Goal: Task Accomplishment & Management: Complete application form

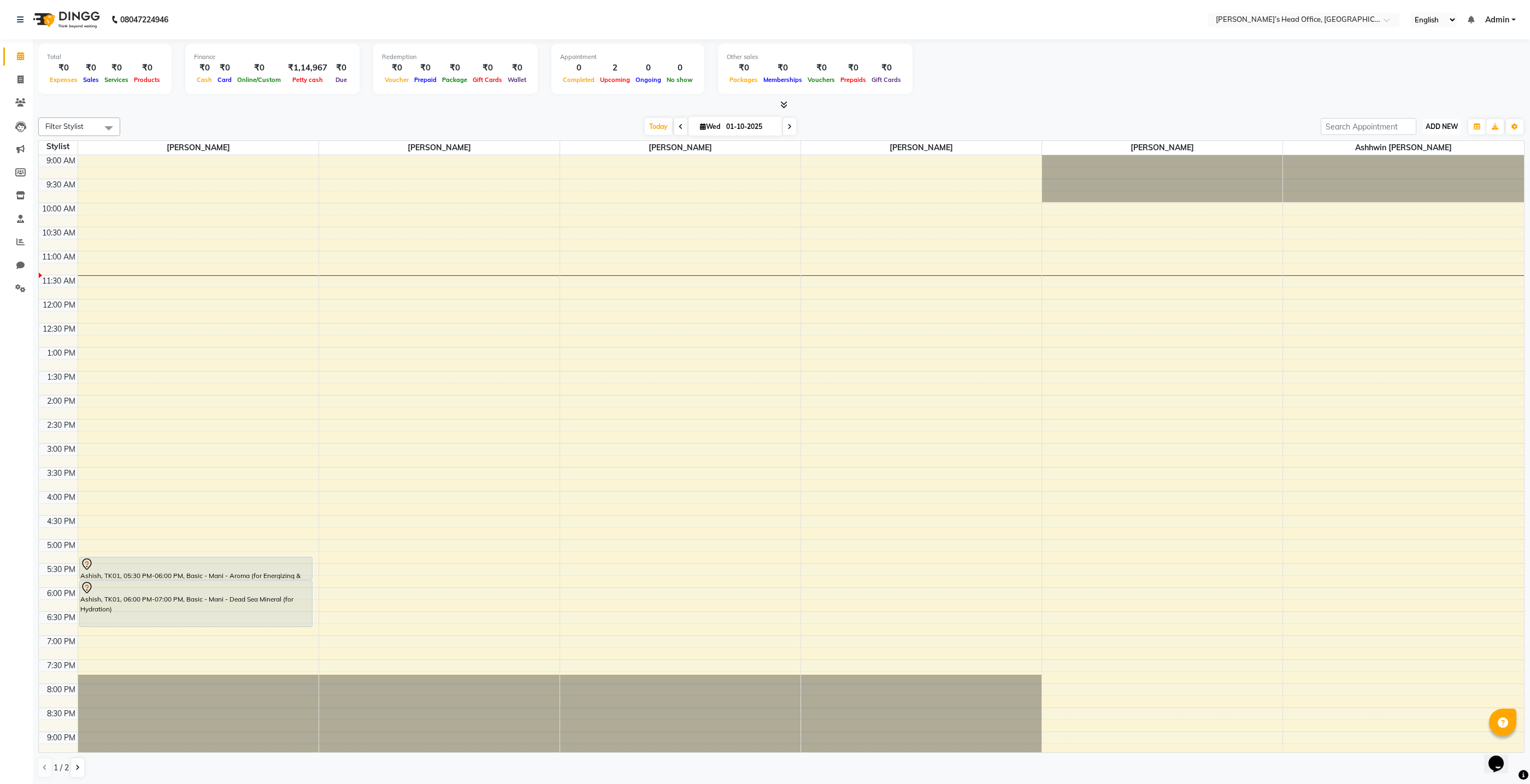
click at [1448, 125] on span "ADD NEW" at bounding box center [1442, 127] width 32 height 8
click at [1411, 162] on link "Add Invoice" at bounding box center [1417, 161] width 86 height 14
select select "7682"
select select "service"
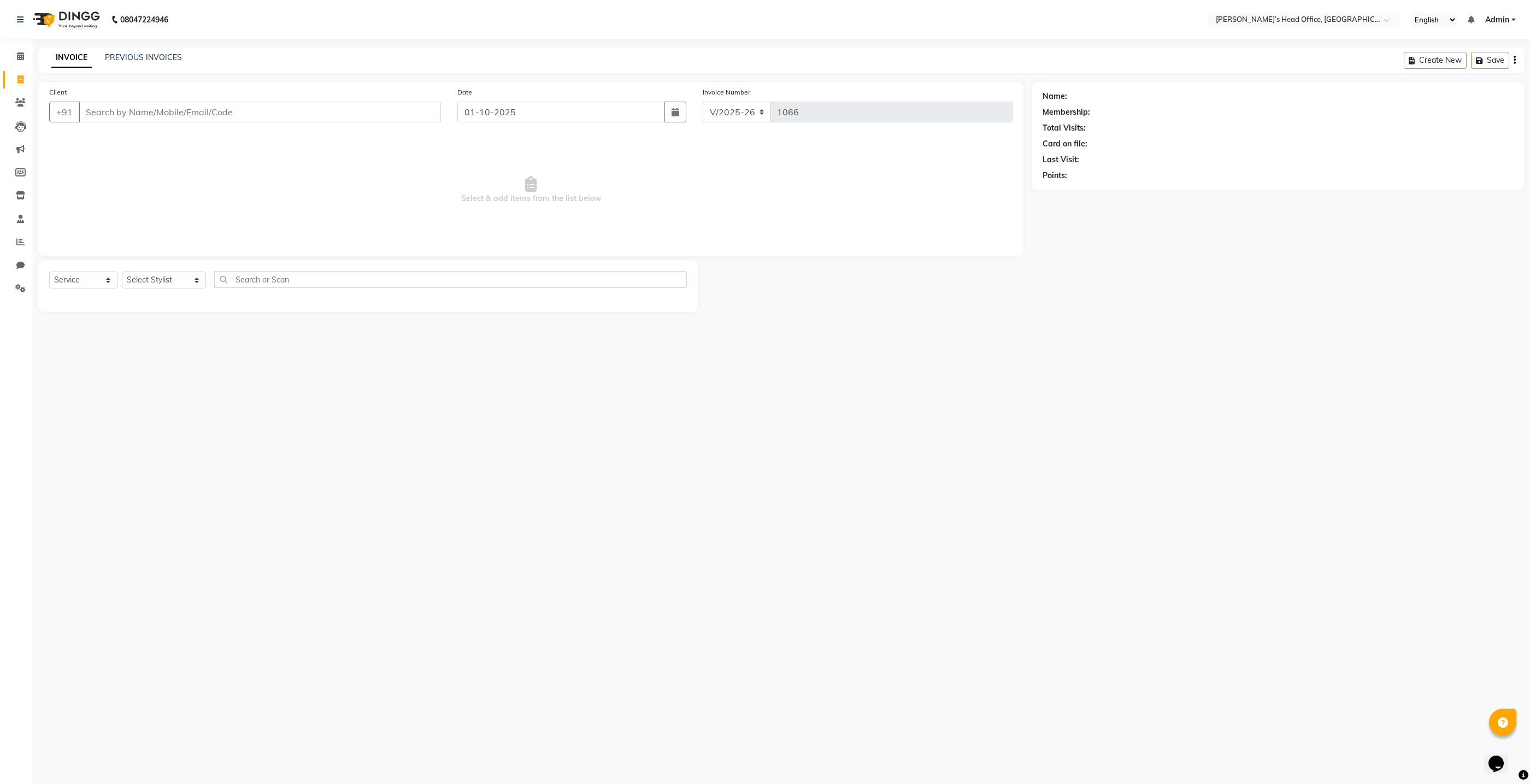
click at [333, 110] on input "Client" at bounding box center [260, 112] width 362 height 21
type input "1231231231"
click at [420, 112] on span "Add Client" at bounding box center [413, 112] width 43 height 11
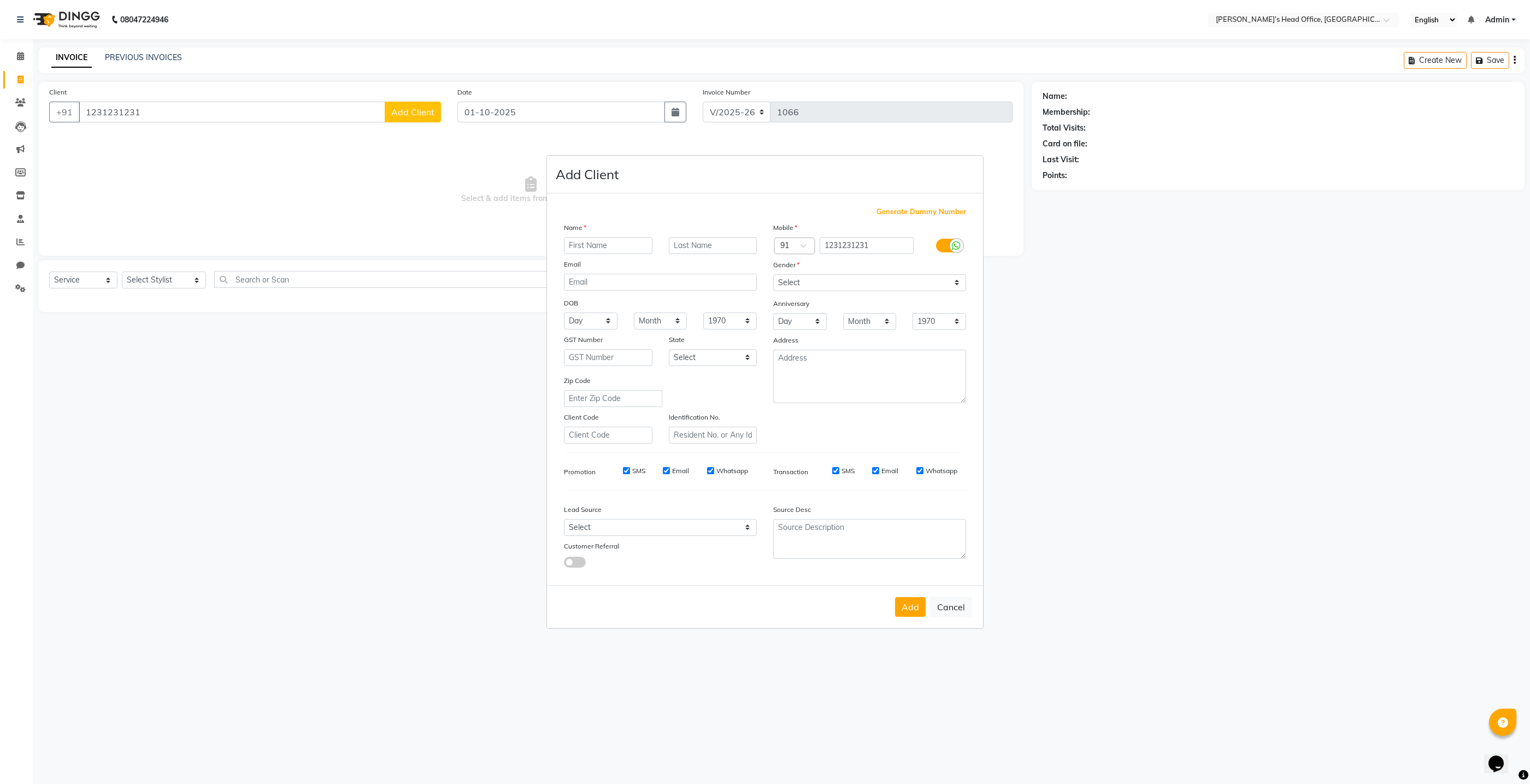
click at [571, 253] on input "text" at bounding box center [608, 245] width 88 height 17
type input "aaaa"
click at [796, 283] on select "Select Male Female Other Prefer Not To Say" at bounding box center [870, 283] width 193 height 17
select select "female"
click at [773, 274] on select "Select Male Female Other Prefer Not To Say" at bounding box center [870, 283] width 193 height 17
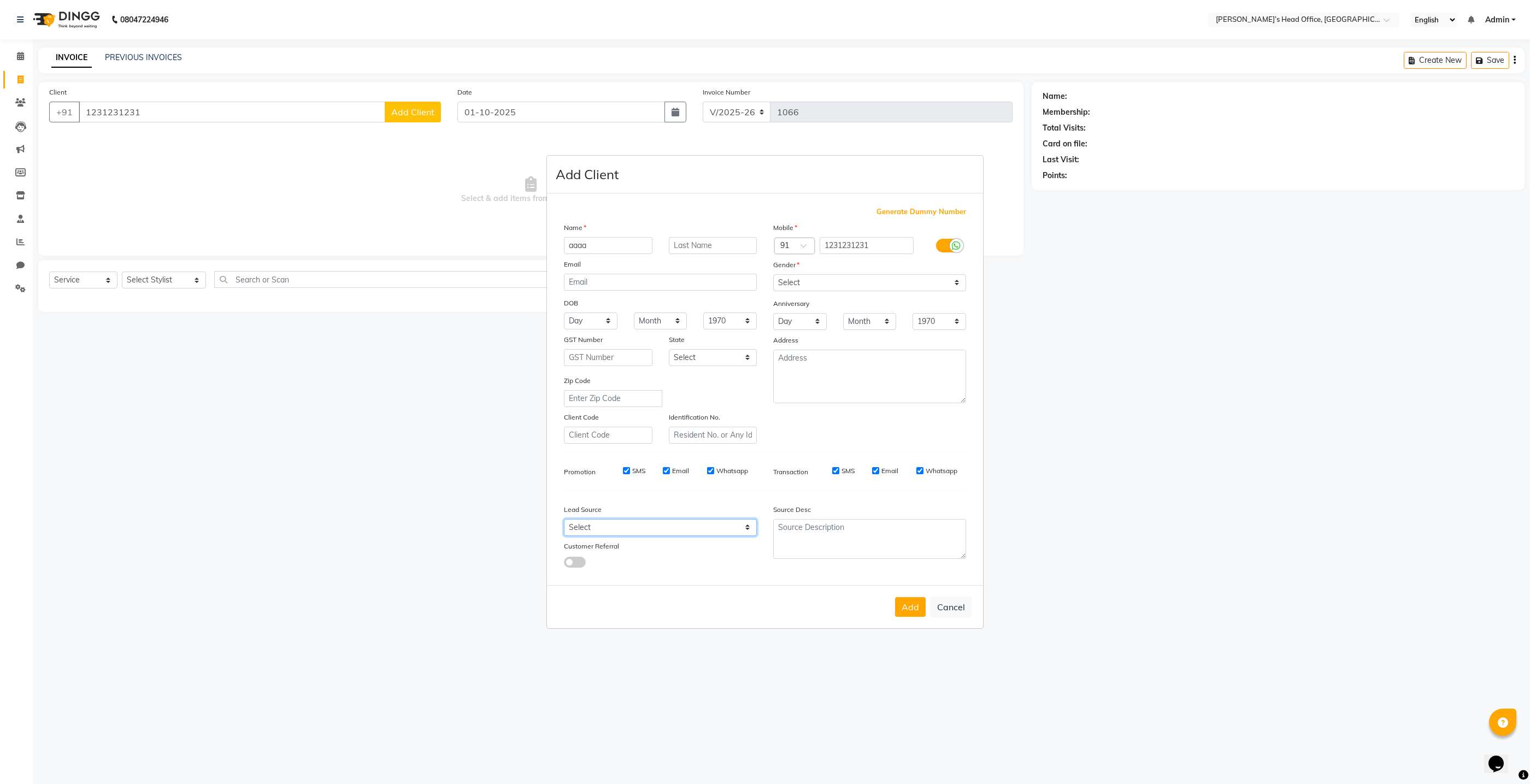
click at [605, 526] on select "Select Walk-in Referral Internet Friend Word of Mouth Advertisement Facebook Ju…" at bounding box center [660, 527] width 193 height 17
select select "51859"
click at [564, 520] on select "Select Walk-in Referral Internet Friend Word of Mouth Advertisement Facebook Ju…" at bounding box center [660, 527] width 193 height 17
click at [913, 609] on button "Add" at bounding box center [911, 607] width 31 height 20
select select
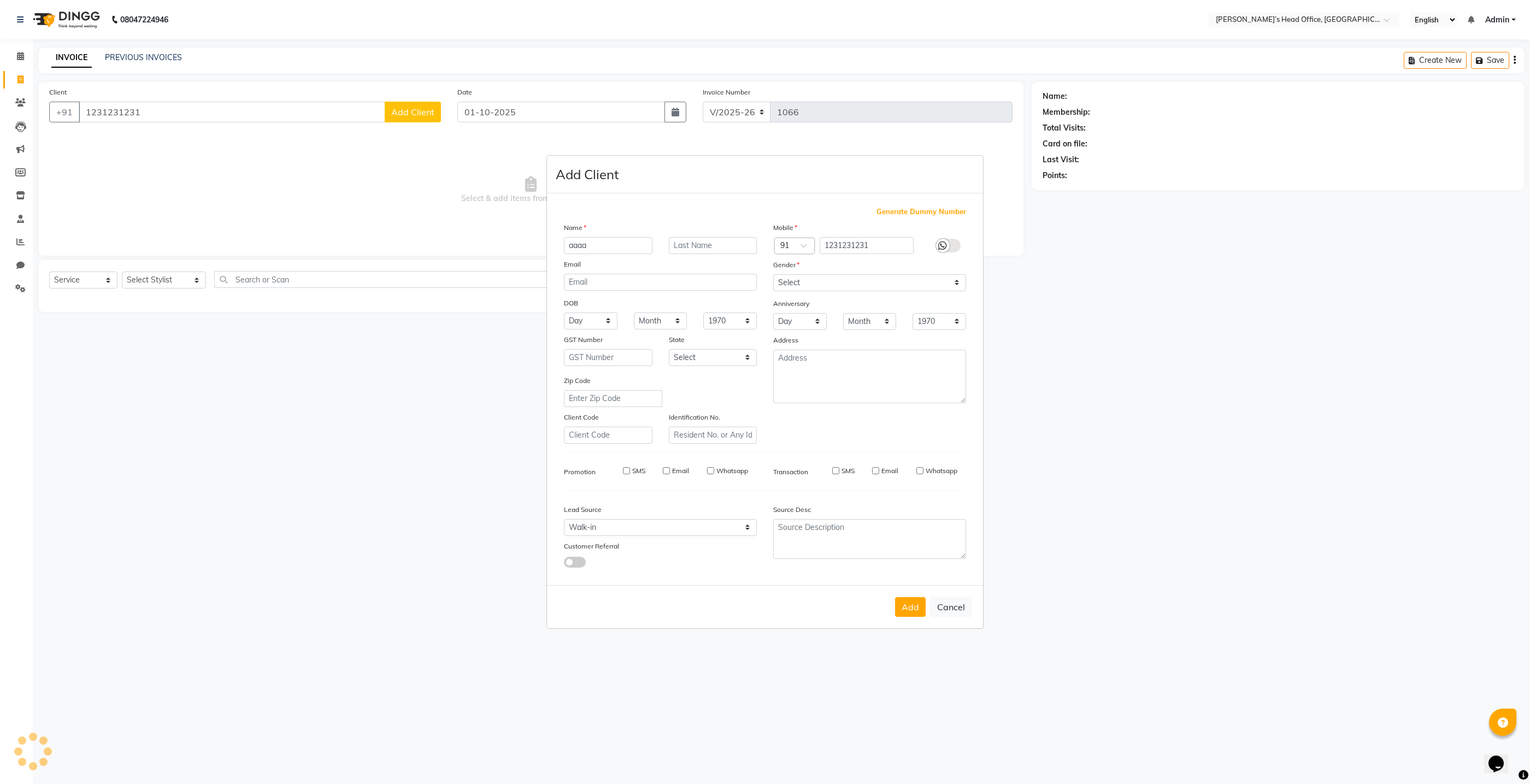
select select
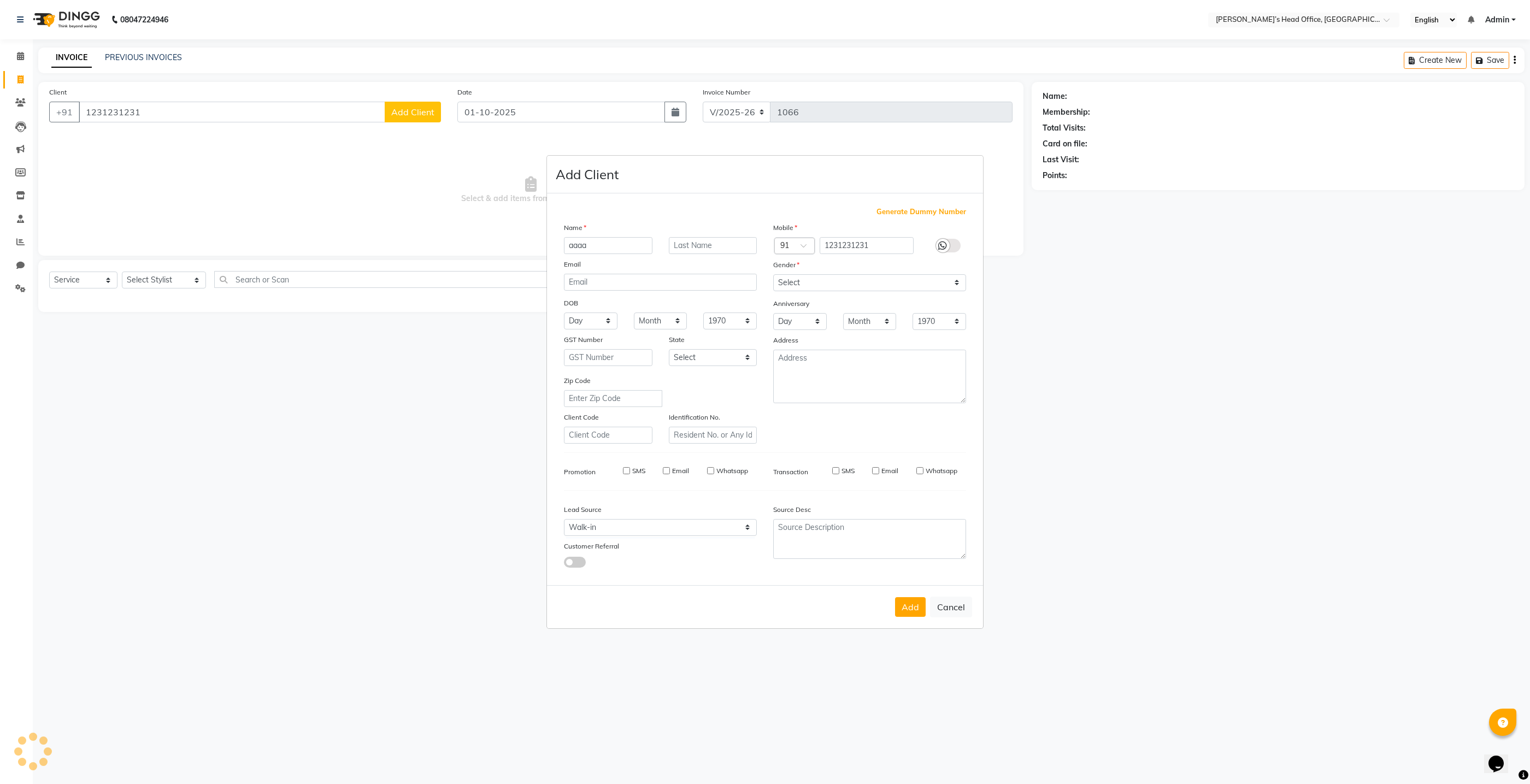
select select
checkbox input "false"
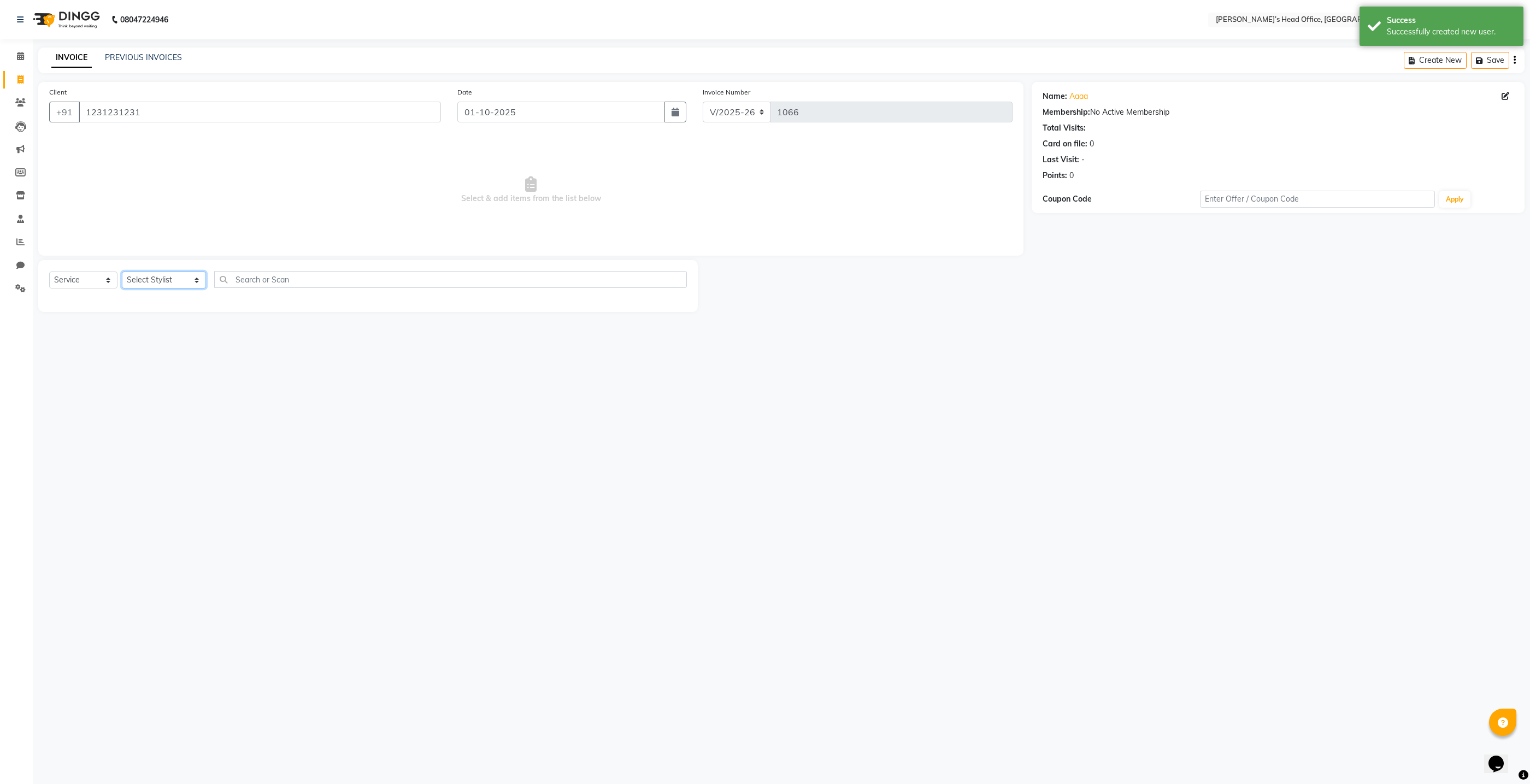
click at [169, 279] on select "Select Stylist ashhwin wagh Ranjit sharma Rupali Kadam Sameer Salmani shyla Ban…" at bounding box center [164, 280] width 84 height 17
select select "68042"
click at [122, 271] on select "Select Stylist ashhwin wagh Ranjit sharma Rupali Kadam Sameer Salmani shyla Ban…" at bounding box center [164, 280] width 84 height 17
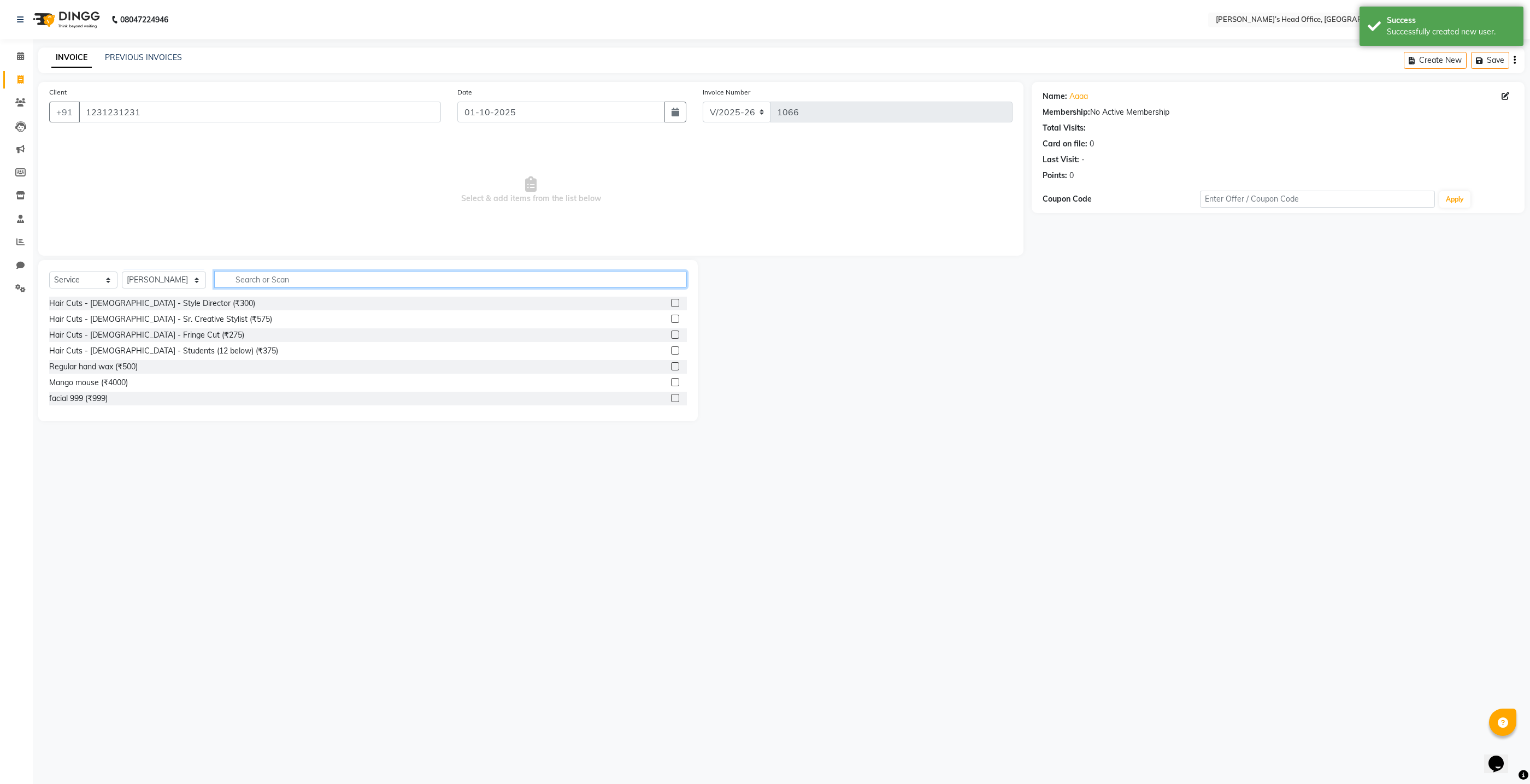
click at [223, 283] on input "text" at bounding box center [451, 279] width 473 height 17
type input "thre"
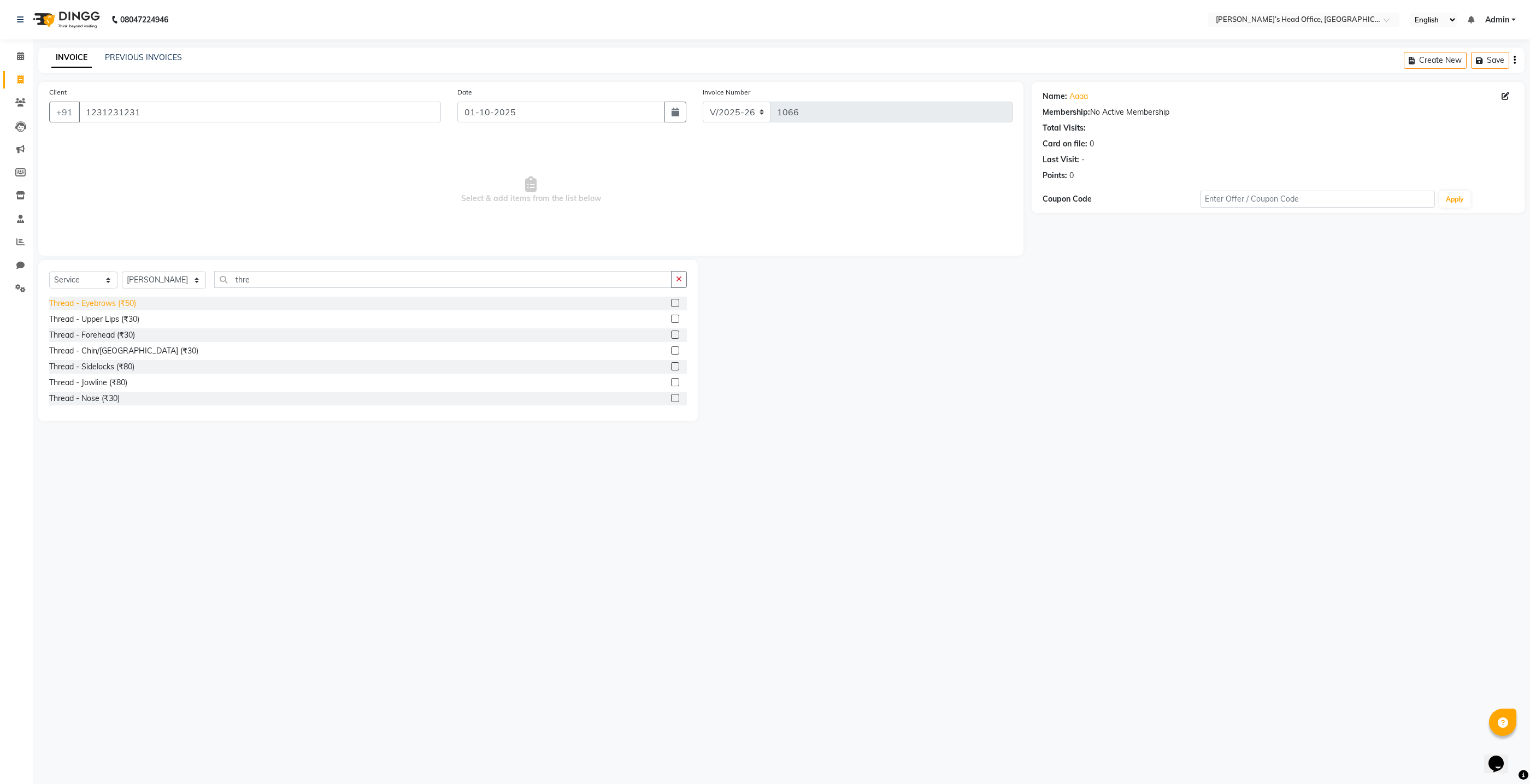
click at [116, 299] on div "Thread - Eyebrows (₹50)" at bounding box center [93, 303] width 87 height 11
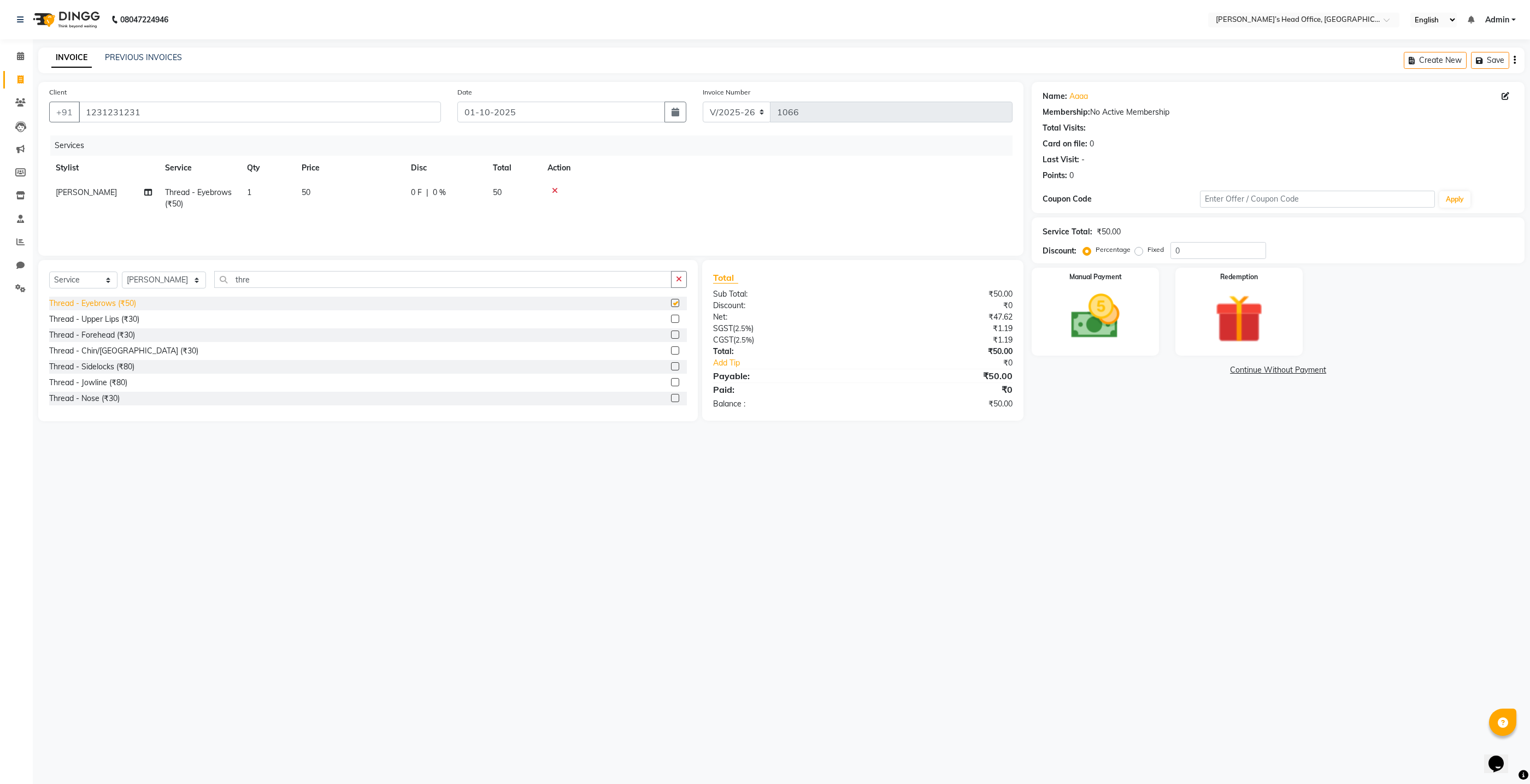
checkbox input "false"
click at [184, 281] on select "Select Stylist ashhwin wagh Ranjit sharma Rupali Kadam Sameer Salmani shyla Ban…" at bounding box center [164, 280] width 84 height 17
click at [362, 246] on div "Client +91 1231231231 Date 01-10-2025 Invoice Number V/2025 V/2025-26 1066 Serv…" at bounding box center [530, 169] width 985 height 174
click at [181, 280] on select "Select Stylist ashhwin wagh Ranjit sharma Rupali Kadam Sameer Salmani shyla Ban…" at bounding box center [164, 280] width 84 height 17
click at [6, 317] on div "Calendar Invoice Clients Leads Marketing Members Inventory Staff Reports Chat S…" at bounding box center [74, 399] width 147 height 736
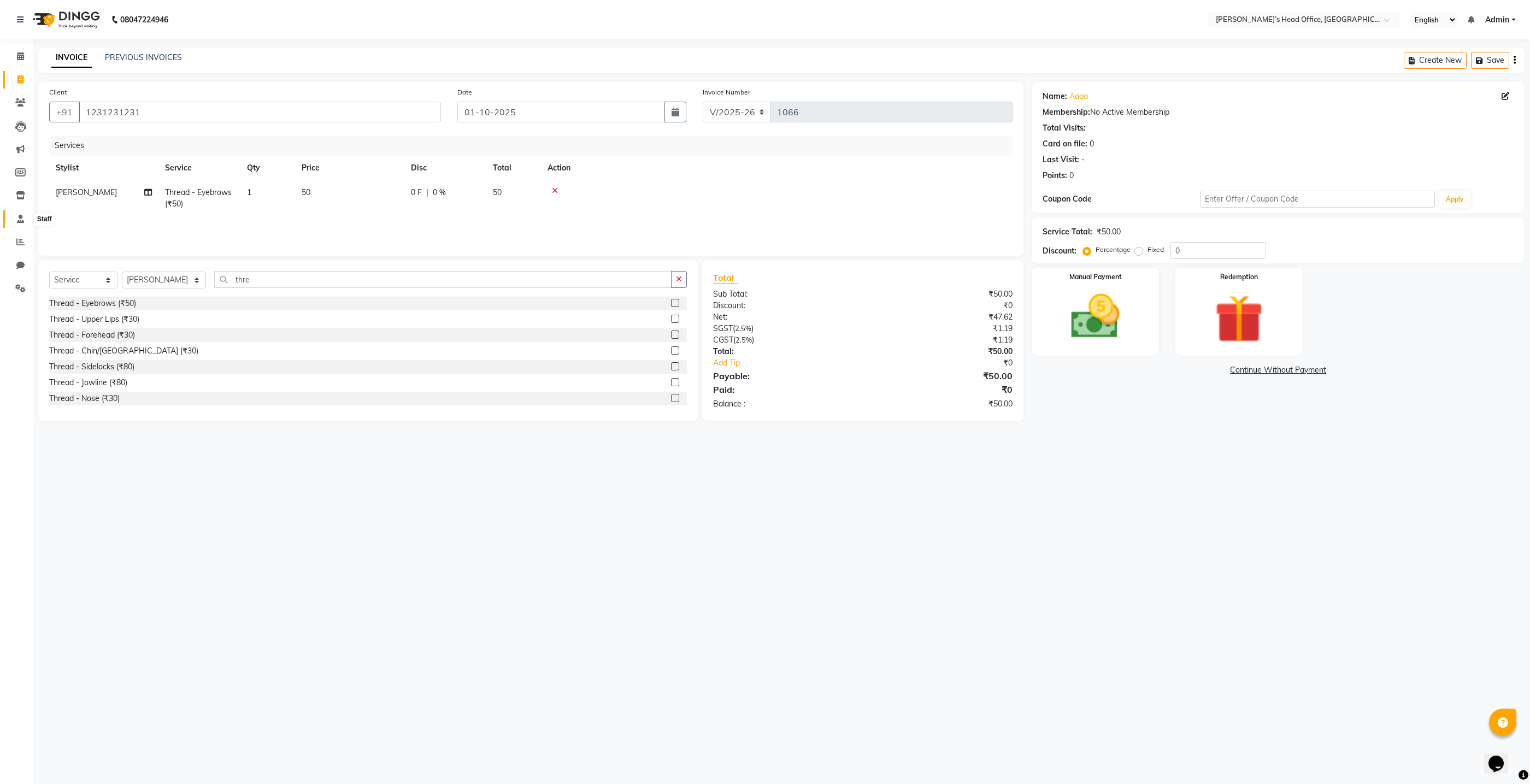
click at [23, 220] on icon at bounding box center [21, 219] width 7 height 8
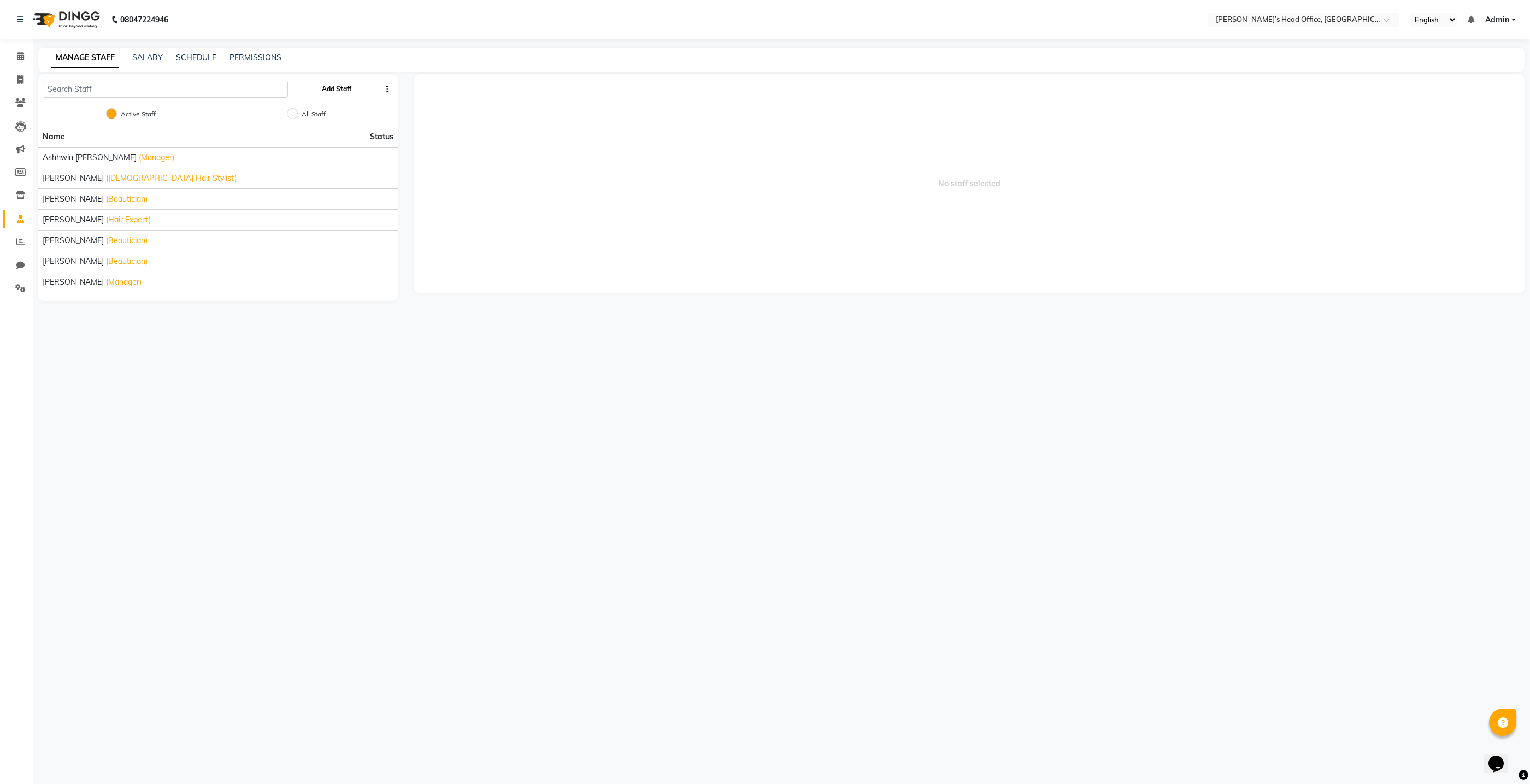
click at [328, 92] on button "Add Staff" at bounding box center [337, 88] width 38 height 18
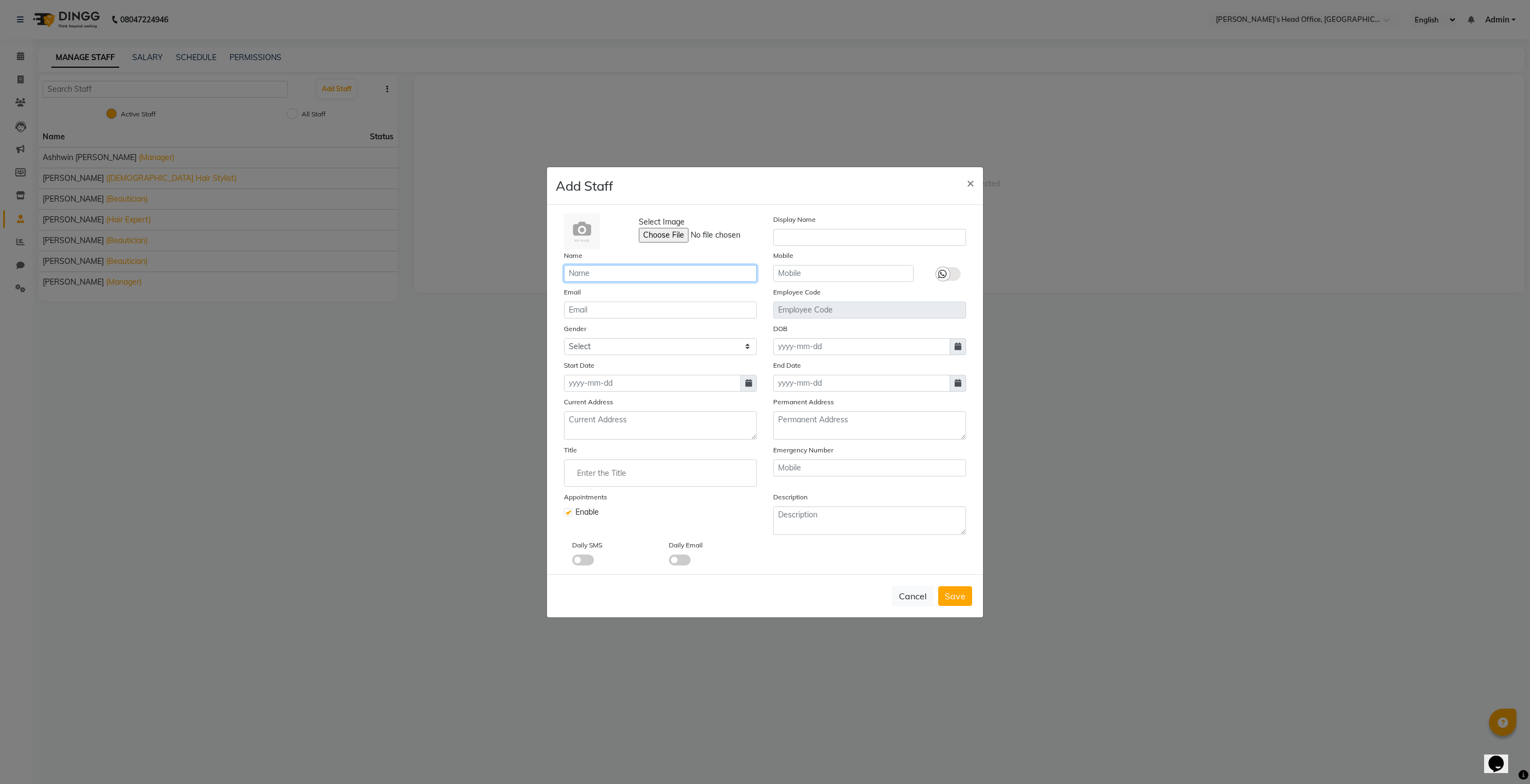
click at [584, 276] on input "text" at bounding box center [660, 273] width 193 height 17
type input "[PERSON_NAME]"
click at [802, 270] on input "text" at bounding box center [843, 273] width 140 height 17
type input "9834178480"
click at [962, 600] on span "Save" at bounding box center [955, 596] width 21 height 11
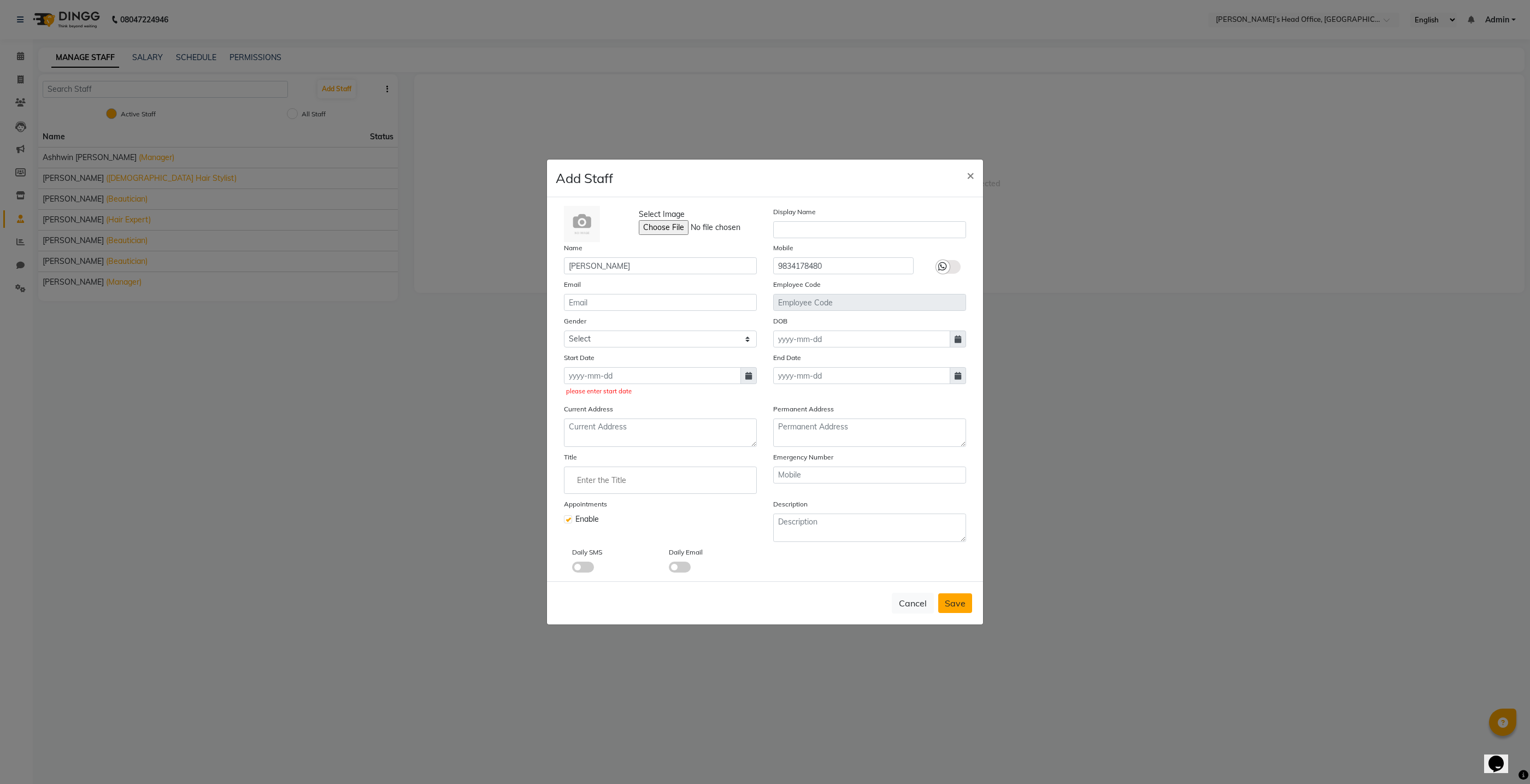
click at [963, 600] on span "Save" at bounding box center [955, 603] width 21 height 11
drag, startPoint x: 963, startPoint y: 600, endPoint x: 775, endPoint y: 447, distance: 242.4
click at [928, 560] on form "Add Staff × Select Image Display Name Name sona tiwari Mobile 9834178480 Email …" at bounding box center [765, 392] width 436 height 465
click at [598, 383] on input at bounding box center [652, 375] width 177 height 17
select select "10"
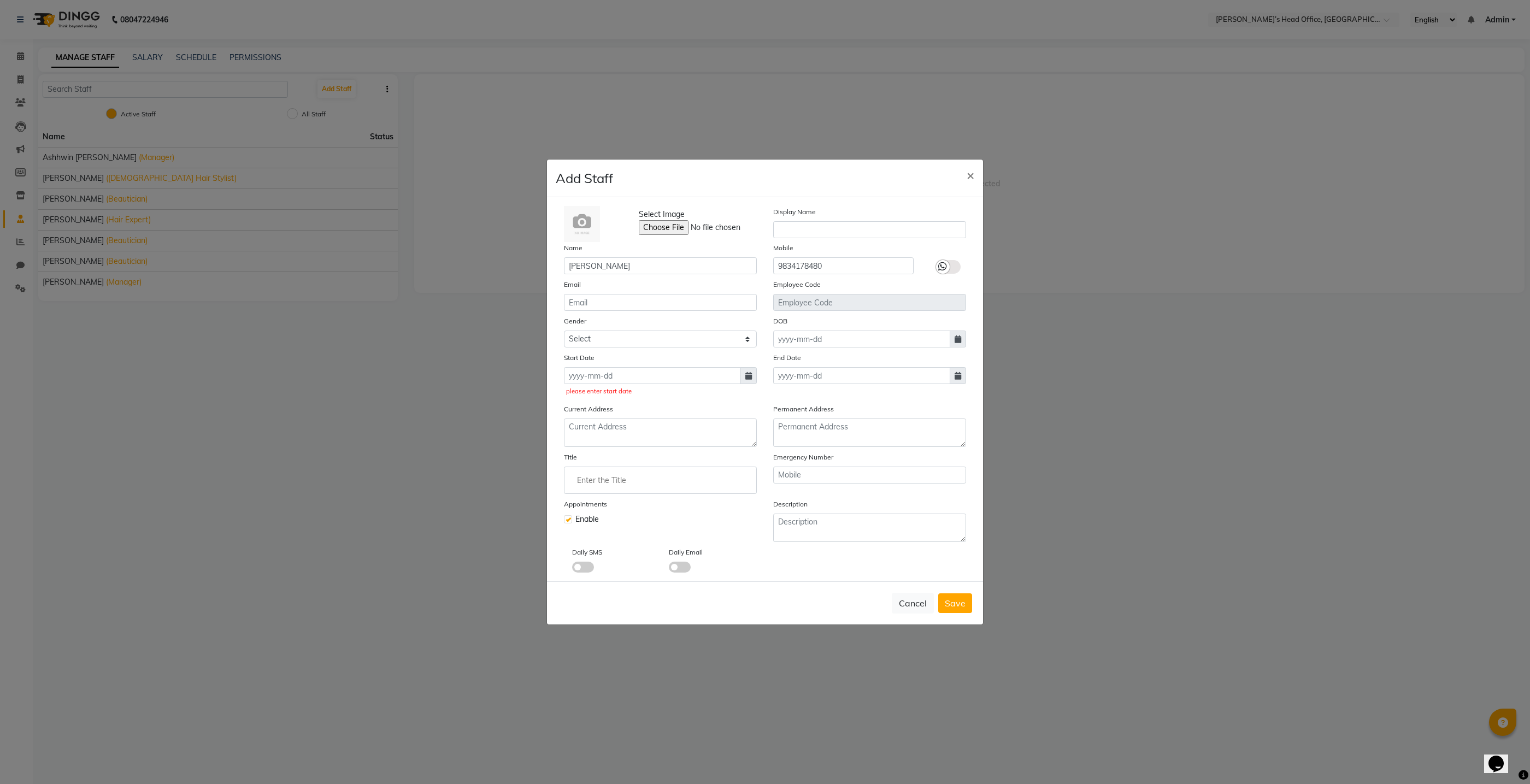
select select "2025"
click at [618, 398] on select "Jan Feb Mar Apr May Jun Jul Aug Sep Oct Nov Dec" at bounding box center [607, 397] width 42 height 17
select select "7"
click at [586, 389] on select "Jan Feb Mar Apr May Jun Jul Aug Sep Oct Nov Dec" at bounding box center [607, 397] width 42 height 17
click at [575, 504] on div "28" at bounding box center [575, 502] width 17 height 17
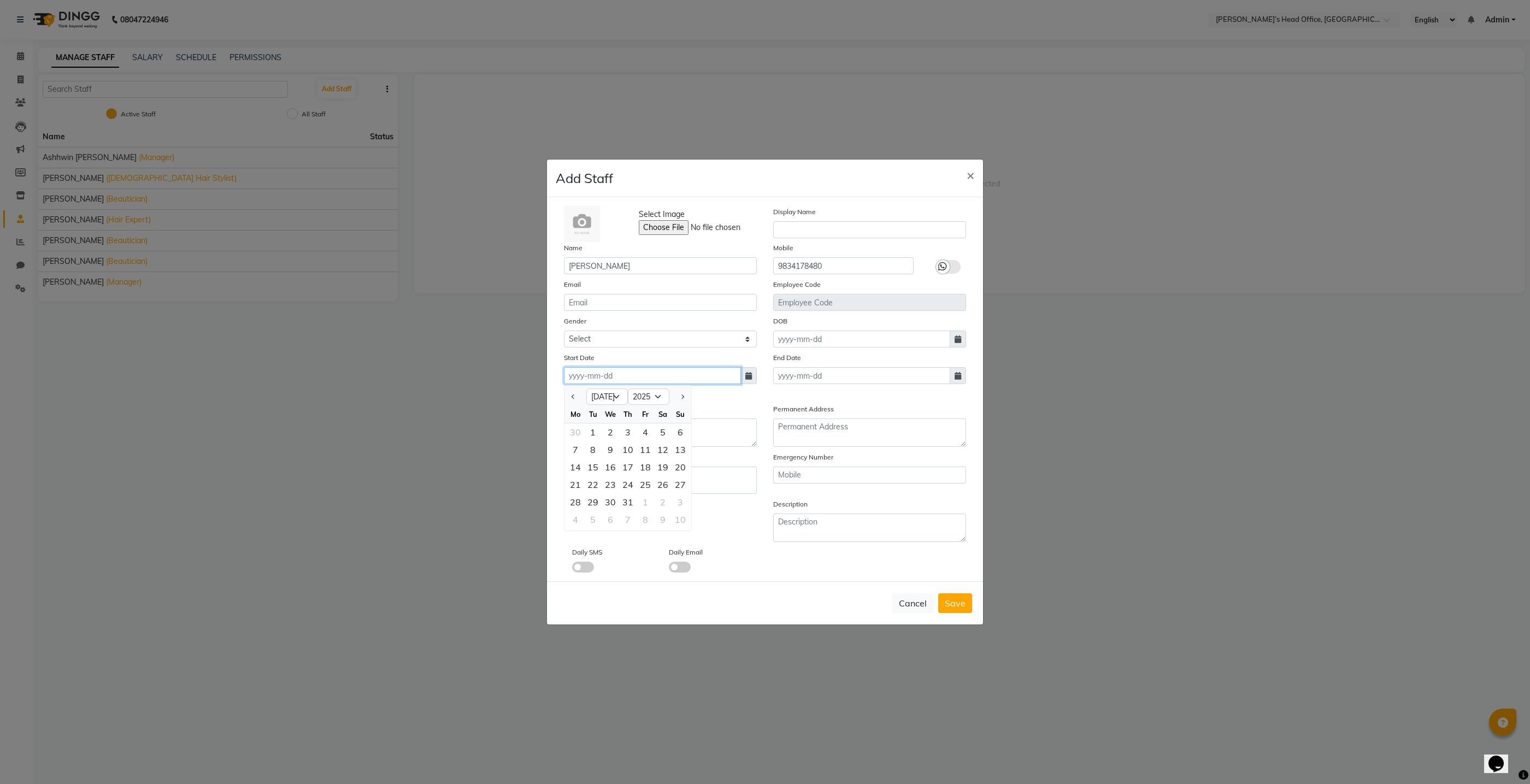
type input "28-07-2025"
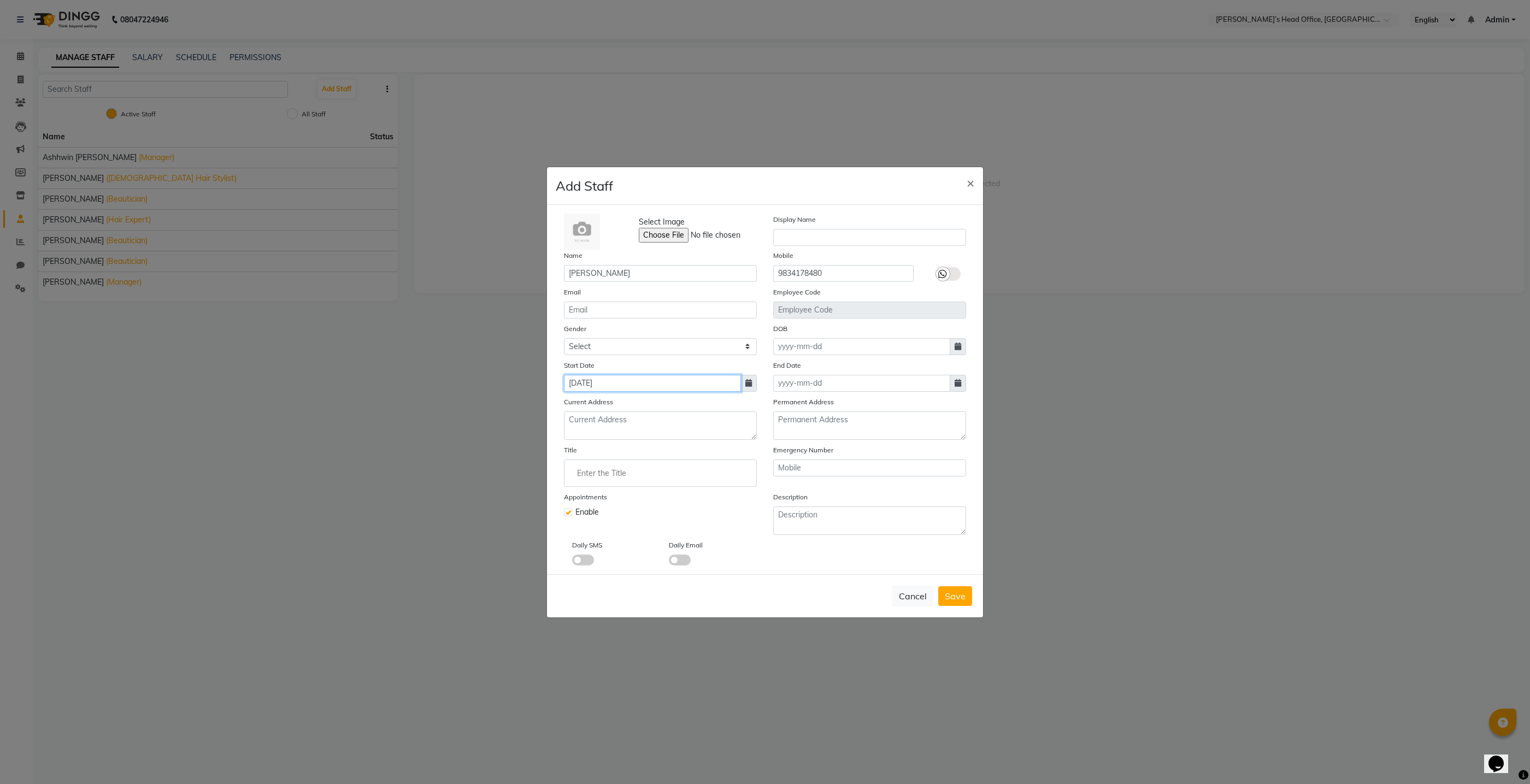
click at [619, 385] on input "28-07-2025" at bounding box center [652, 383] width 177 height 17
select select "7"
select select "2025"
click at [653, 404] on select "2015 2016 2017 2018 2019 2020 2021 2022 2023 2024 2025 2026 2027 2028 2029 2030…" at bounding box center [649, 404] width 42 height 17
click at [648, 404] on select "2015 2016 2017 2018 2019 2020 2021 2022 2023 2024 2025 2026 2027 2028 2029 2030…" at bounding box center [649, 404] width 42 height 17
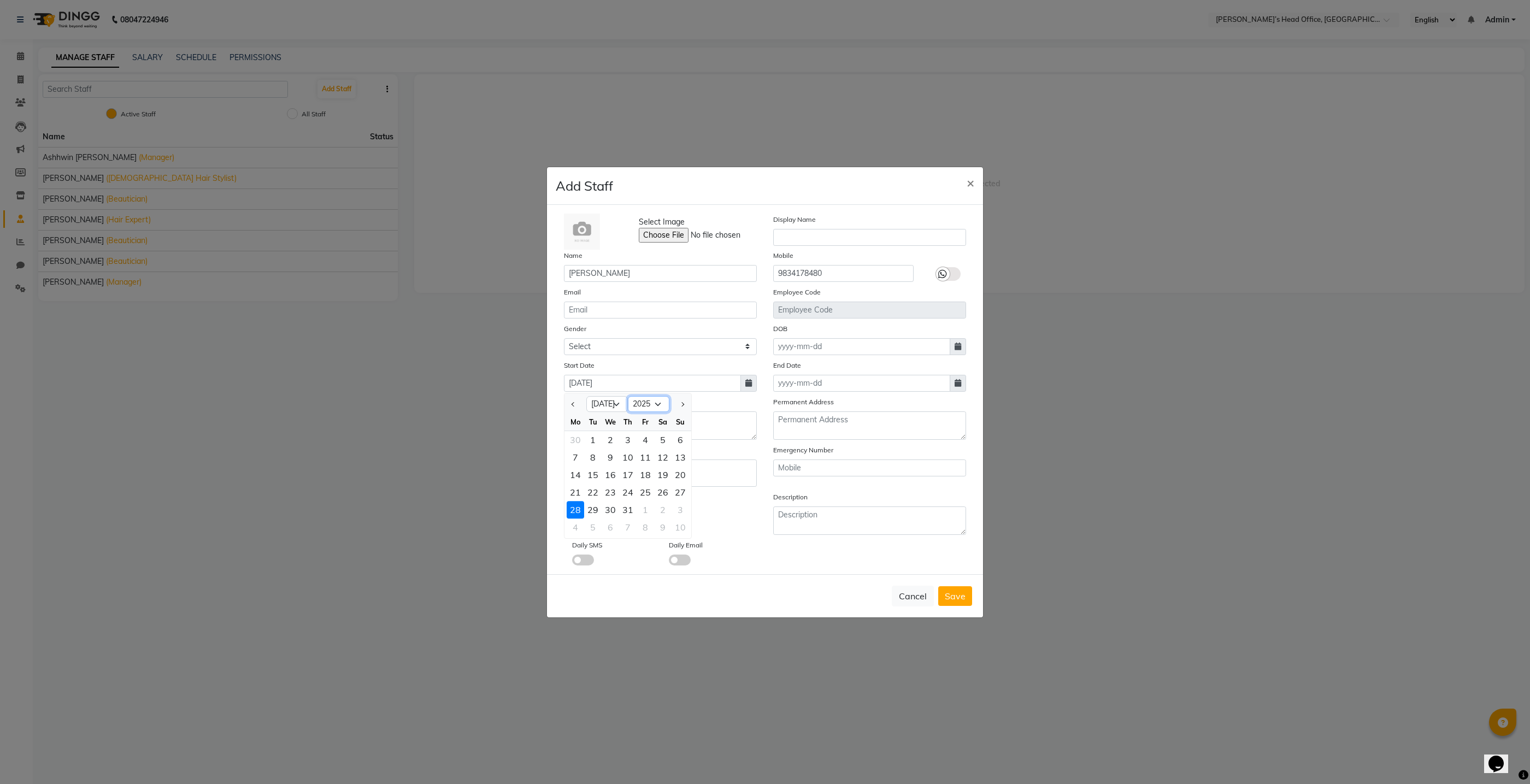
click at [643, 406] on select "2015 2016 2017 2018 2019 2020 2021 2022 2023 2024 2025 2026 2027 2028 2029 2030…" at bounding box center [649, 404] width 42 height 17
click at [628, 396] on select "2015 2016 2017 2018 2019 2020 2021 2022 2023 2024 2025 2026 2027 2028 2029 2030…" at bounding box center [649, 404] width 42 height 17
click at [635, 406] on select "2015 2016 2017 2018 2019 2020 2021 2022 2023 2024 2025 2026 2027 2028 2029 2030…" at bounding box center [649, 404] width 42 height 17
click at [750, 385] on icon at bounding box center [748, 382] width 7 height 8
type input "28-07-2001"
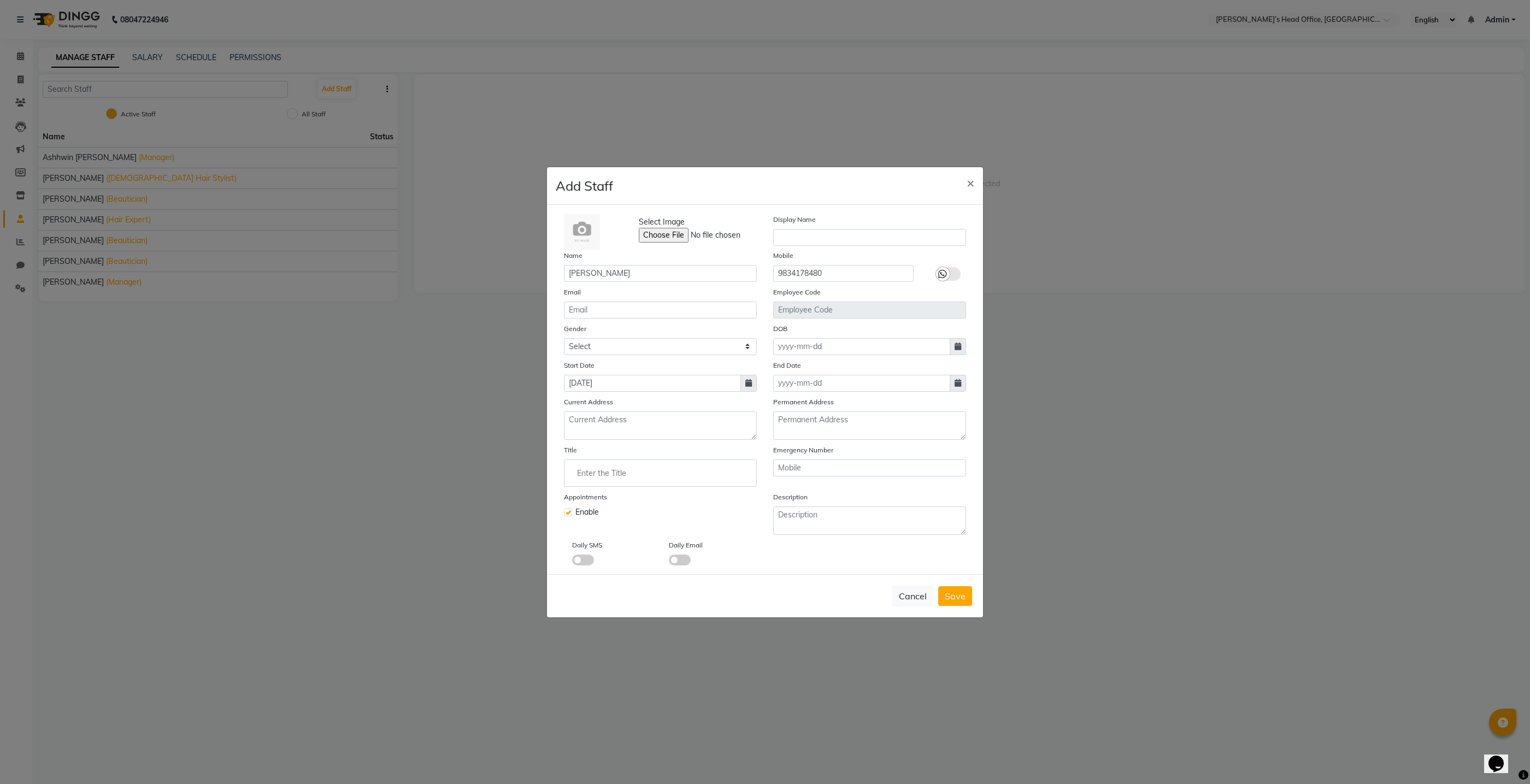
click at [961, 593] on span "Save" at bounding box center [955, 596] width 21 height 11
checkbox input "false"
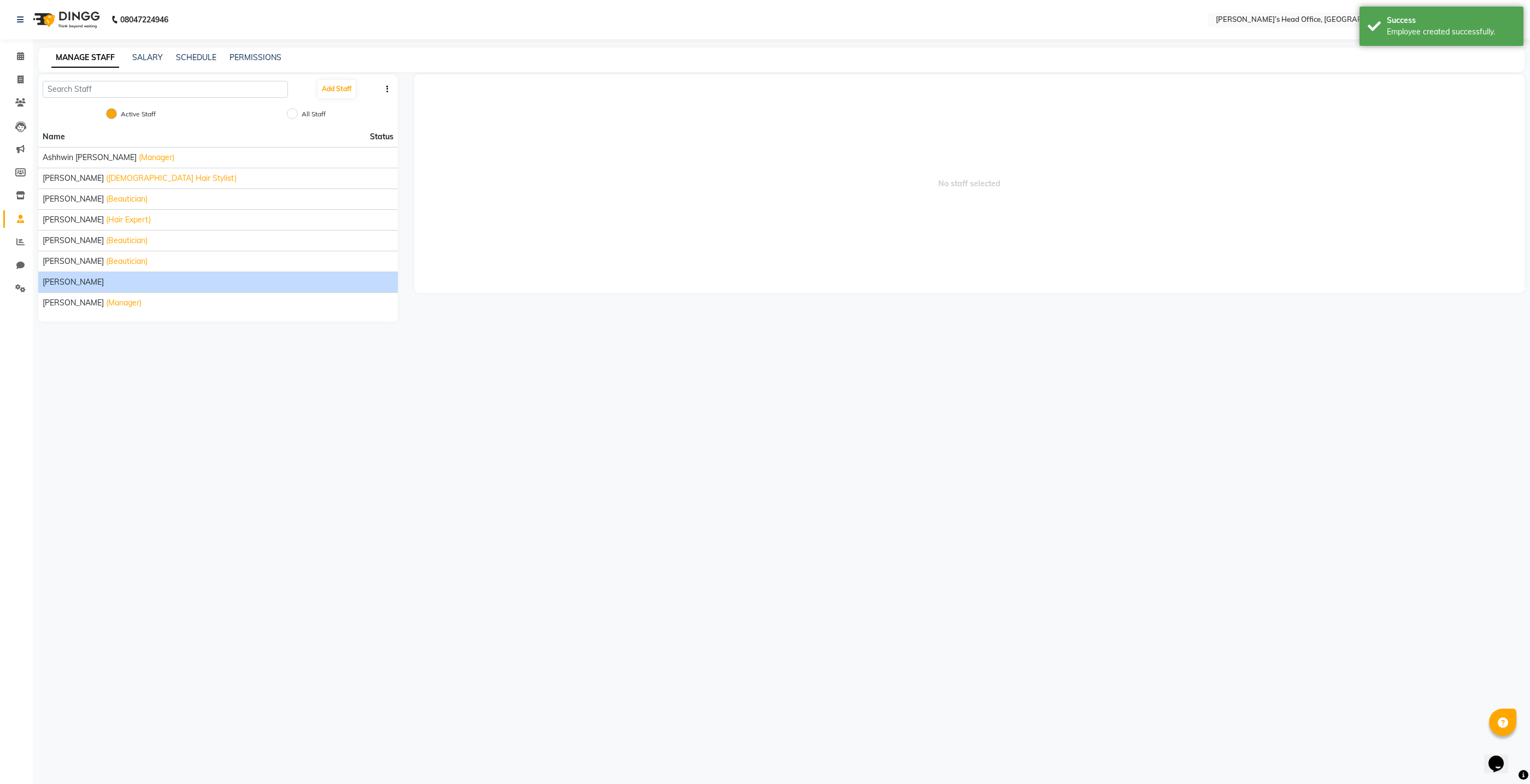
click at [64, 282] on span "[PERSON_NAME]" at bounding box center [73, 282] width 61 height 11
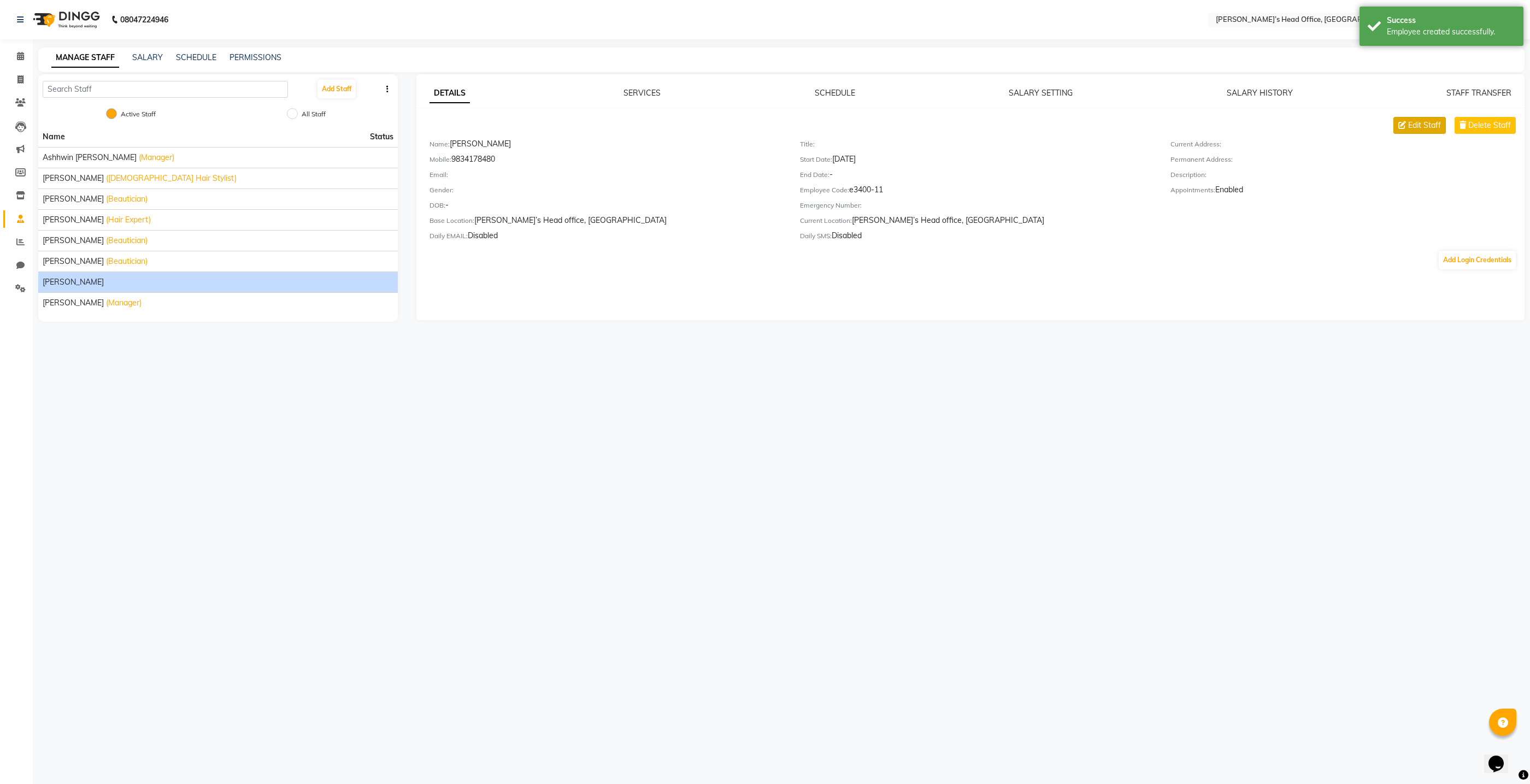
click at [1438, 119] on span "Edit Staff" at bounding box center [1424, 125] width 33 height 11
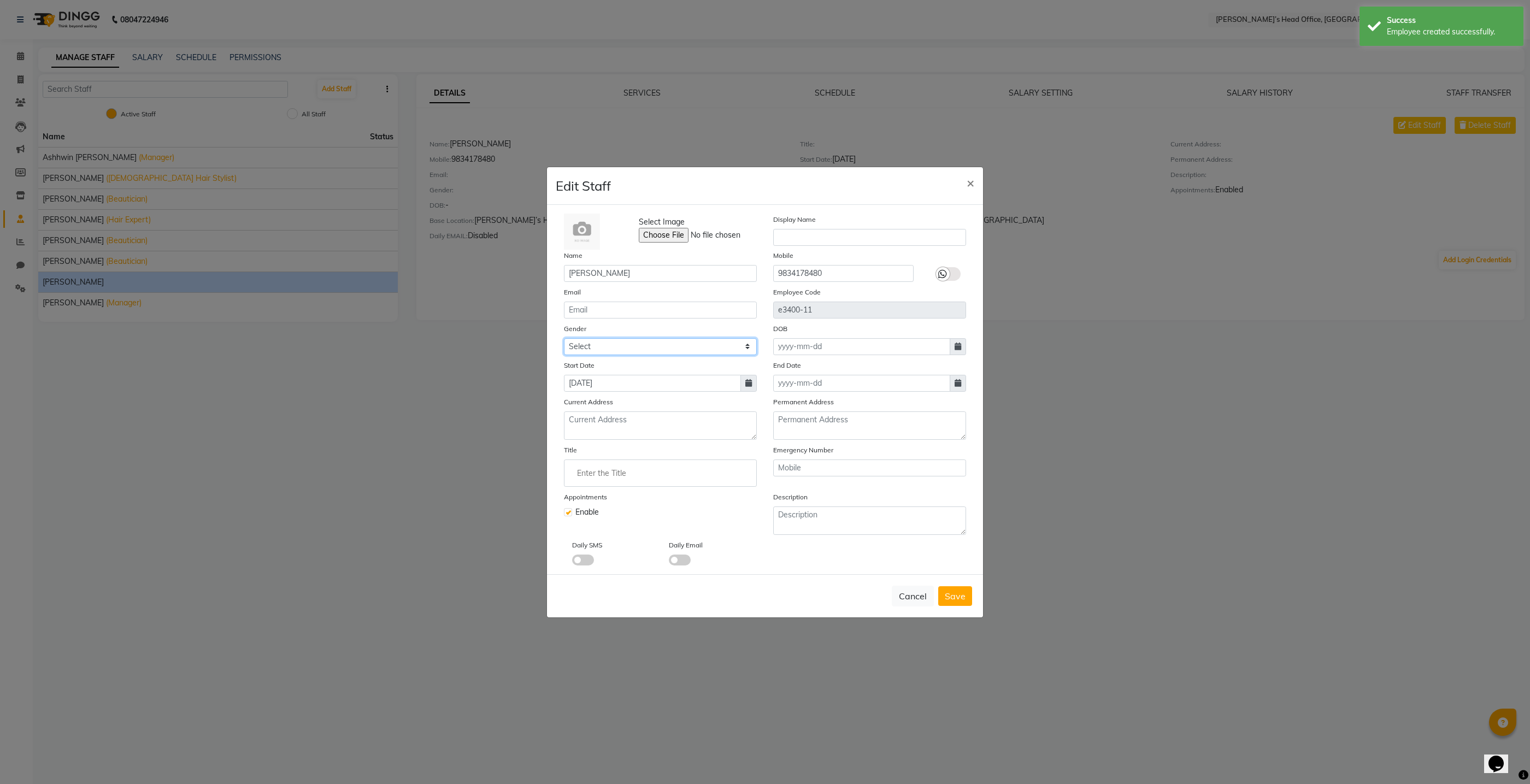
click at [628, 347] on select "Select Male Female Other Prefer Not To Say" at bounding box center [660, 346] width 193 height 17
select select "female"
click at [564, 338] on select "Select Male Female Other Prefer Not To Say" at bounding box center [660, 346] width 193 height 17
click at [631, 472] on input "Enter the Title" at bounding box center [660, 473] width 183 height 22
click at [632, 497] on div "Recently selected" at bounding box center [660, 495] width 166 height 10
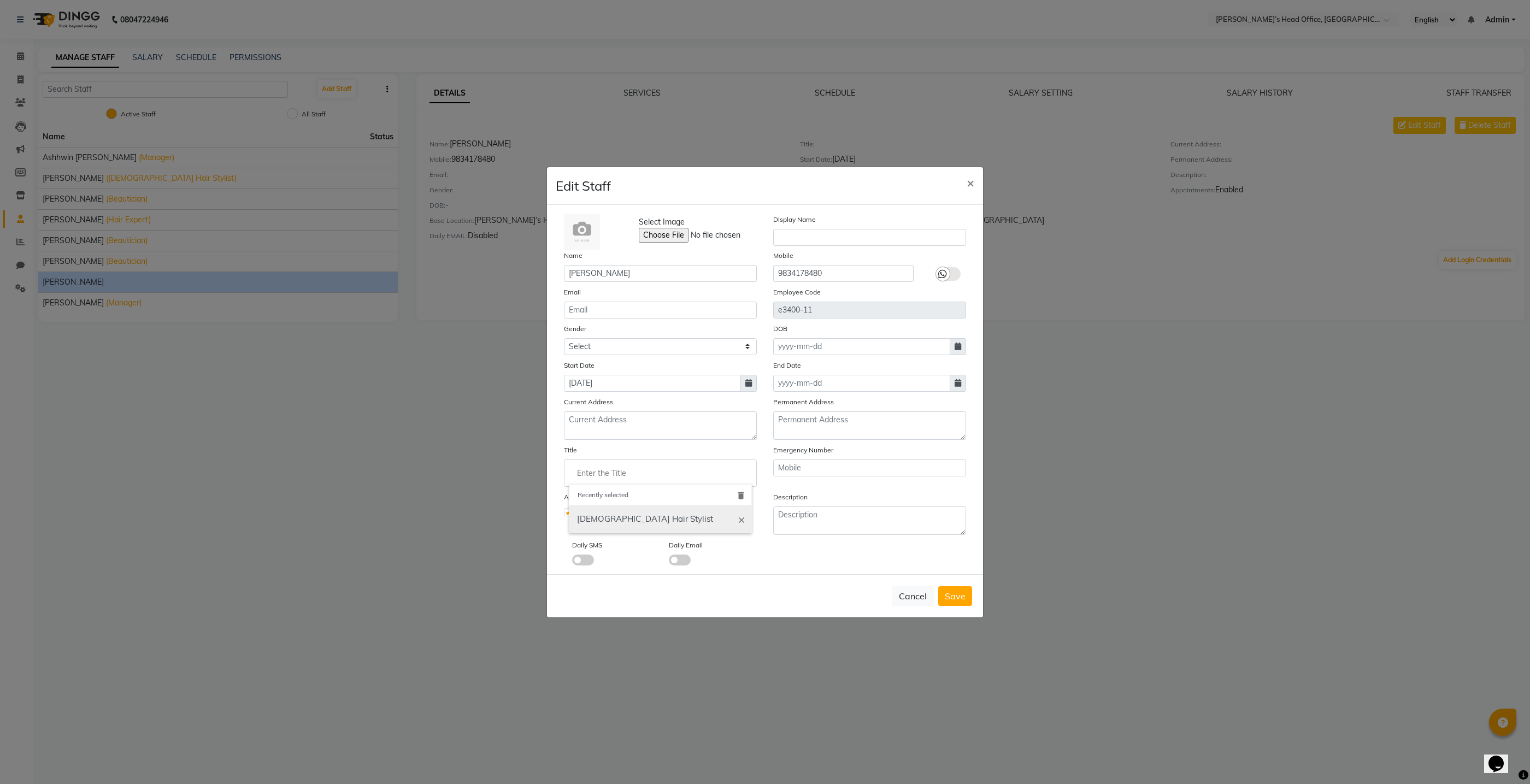
drag, startPoint x: 624, startPoint y: 493, endPoint x: 723, endPoint y: 514, distance: 101.2
click at [628, 494] on div "Recently selected" at bounding box center [660, 495] width 166 height 10
click at [741, 502] on div "Recently selected delete" at bounding box center [660, 495] width 183 height 22
click at [742, 495] on icon "delete" at bounding box center [741, 495] width 10 height 10
click at [684, 475] on input "Enter the Title" at bounding box center [660, 473] width 183 height 22
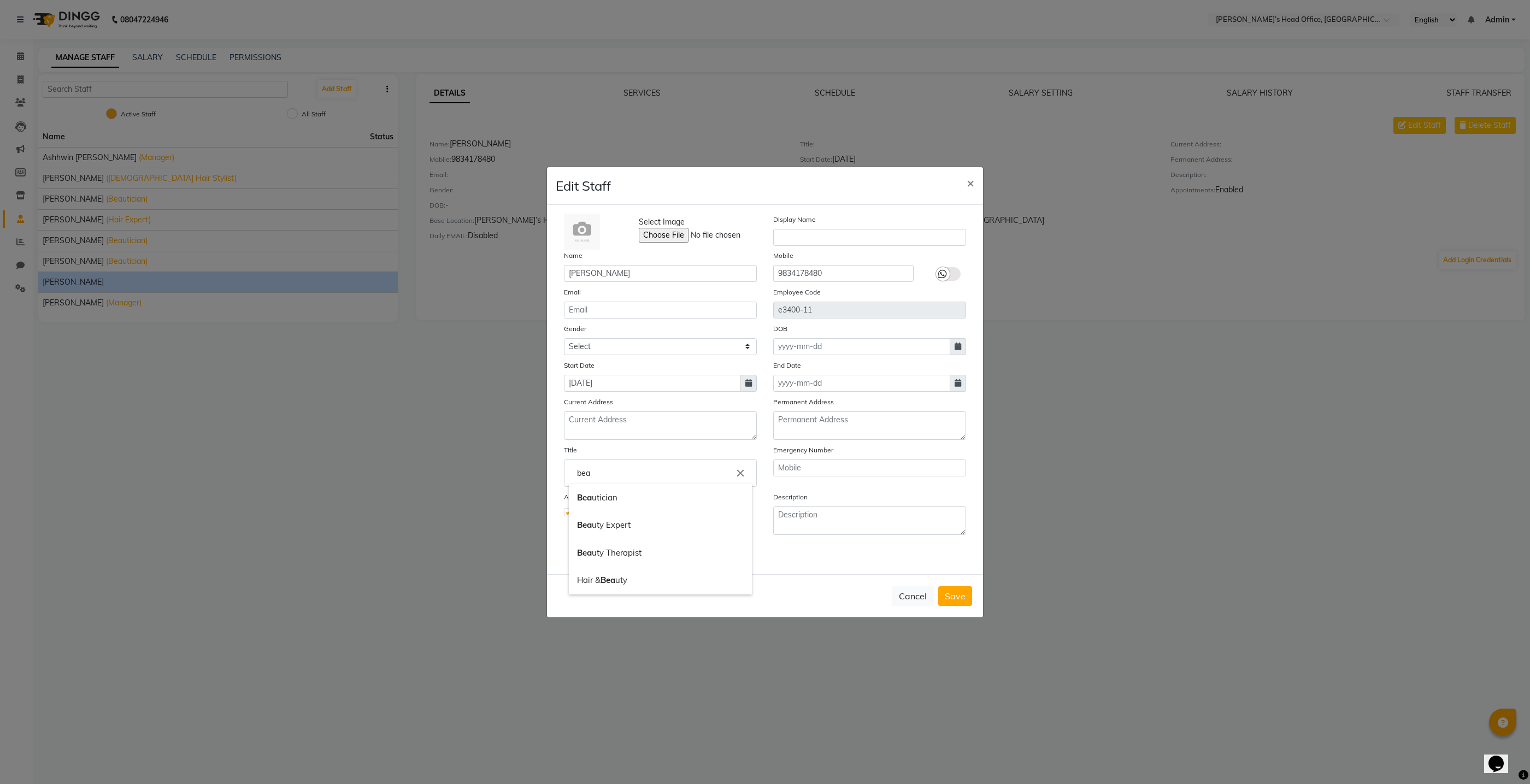
click at [647, 491] on link "Bea utician" at bounding box center [660, 498] width 183 height 28
type input "Beautician"
click at [964, 594] on span "Save" at bounding box center [955, 596] width 21 height 11
select select
checkbox input "false"
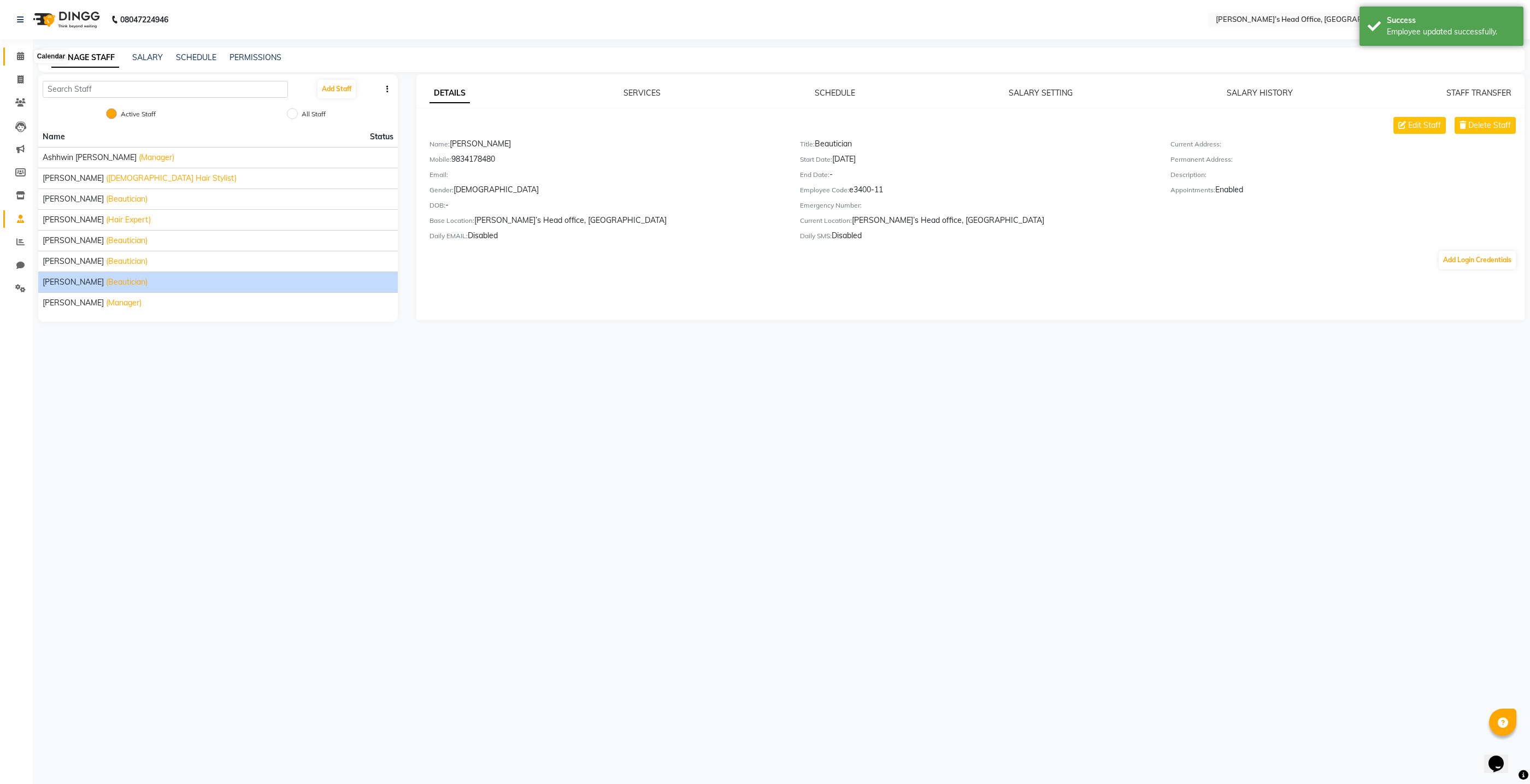
click at [19, 58] on icon at bounding box center [21, 56] width 7 height 8
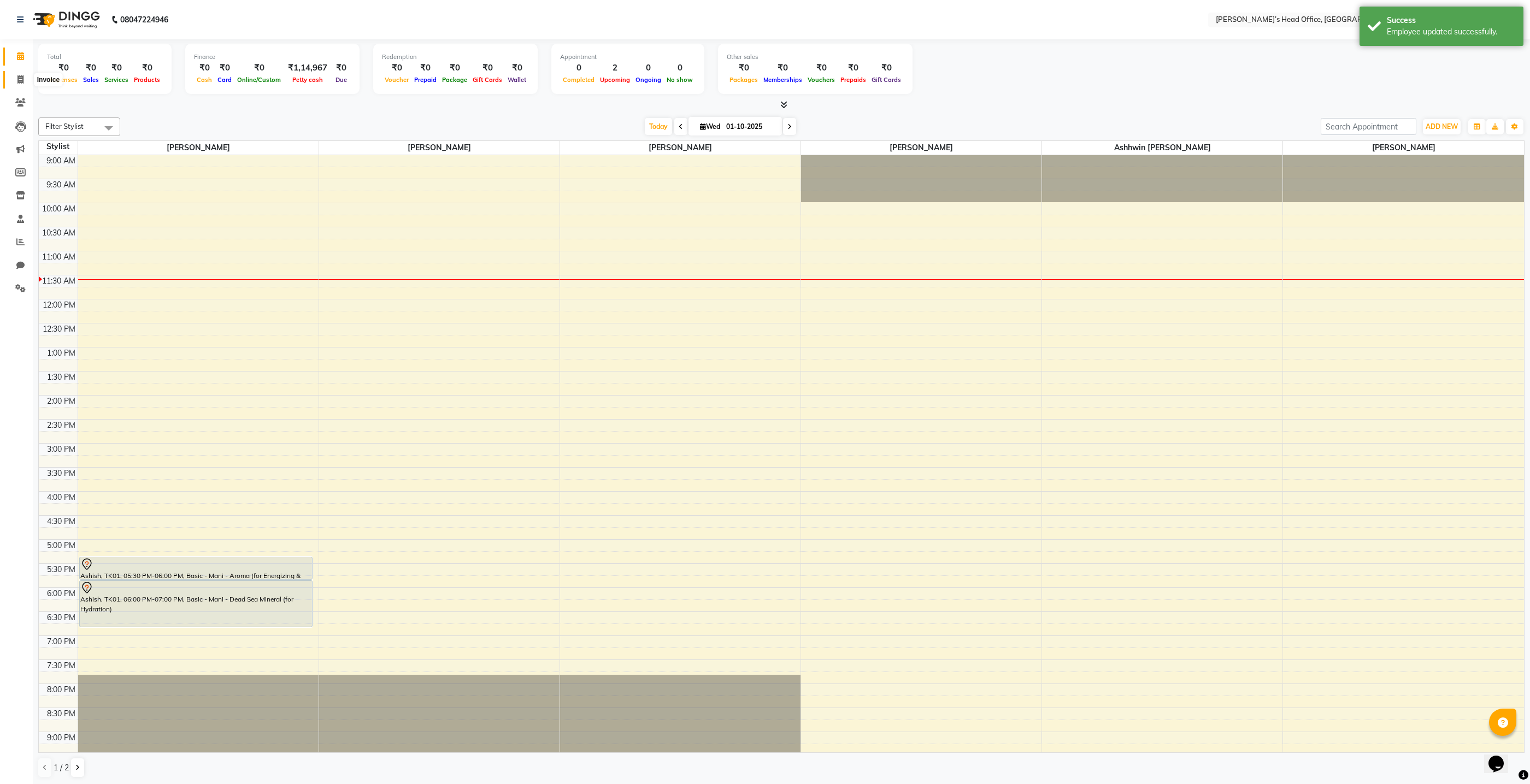
click at [19, 79] on icon at bounding box center [20, 80] width 6 height 8
select select "7682"
select select "service"
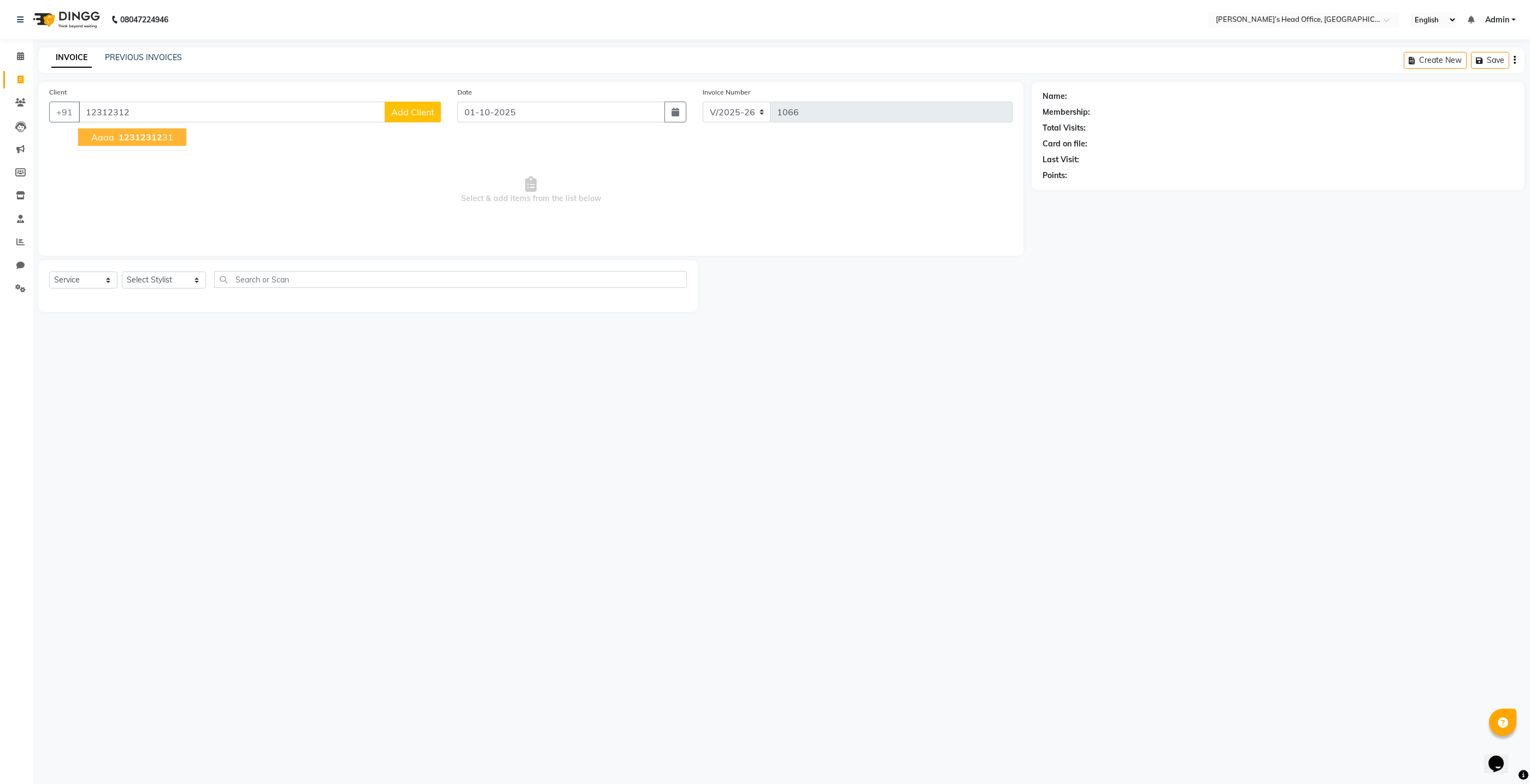
click at [162, 138] on ngb-highlight "12312312 31" at bounding box center [145, 137] width 57 height 11
type input "1231231231"
click at [181, 277] on select "Select Stylist ashhwin wagh Ranjit sharma Rupali Kadam Sameer Salmani shyla Ban…" at bounding box center [164, 280] width 84 height 17
select select "93388"
click at [122, 271] on select "Select Stylist ashhwin wagh Ranjit sharma Rupali Kadam Sameer Salmani shyla Ban…" at bounding box center [164, 280] width 84 height 17
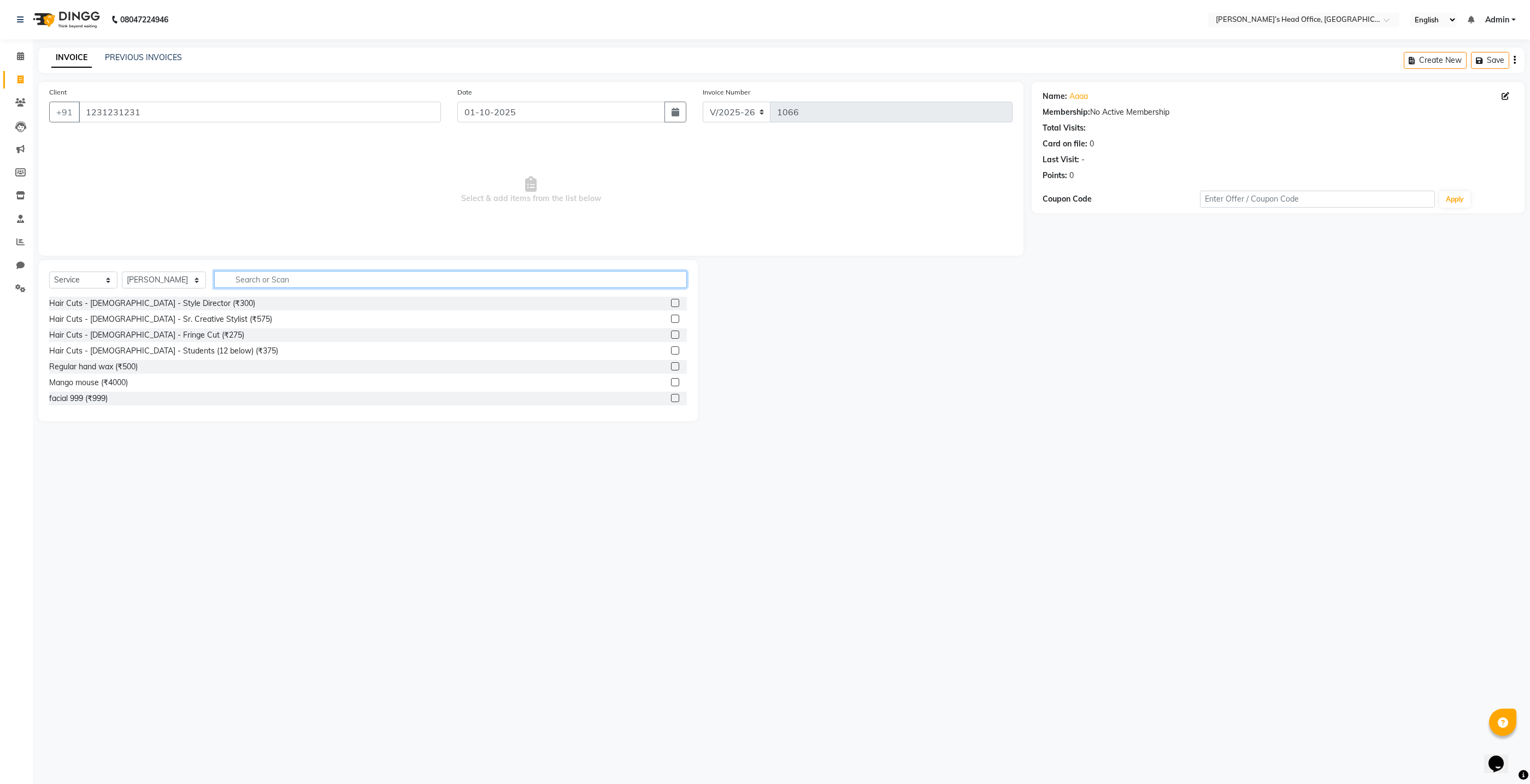
click at [241, 277] on input "text" at bounding box center [451, 279] width 473 height 17
type input "thre"
click at [109, 304] on div "Thread - Eyebrows (₹50)" at bounding box center [368, 298] width 638 height 14
click at [111, 302] on div "Thread - Eyebrows (₹50)" at bounding box center [93, 298] width 87 height 11
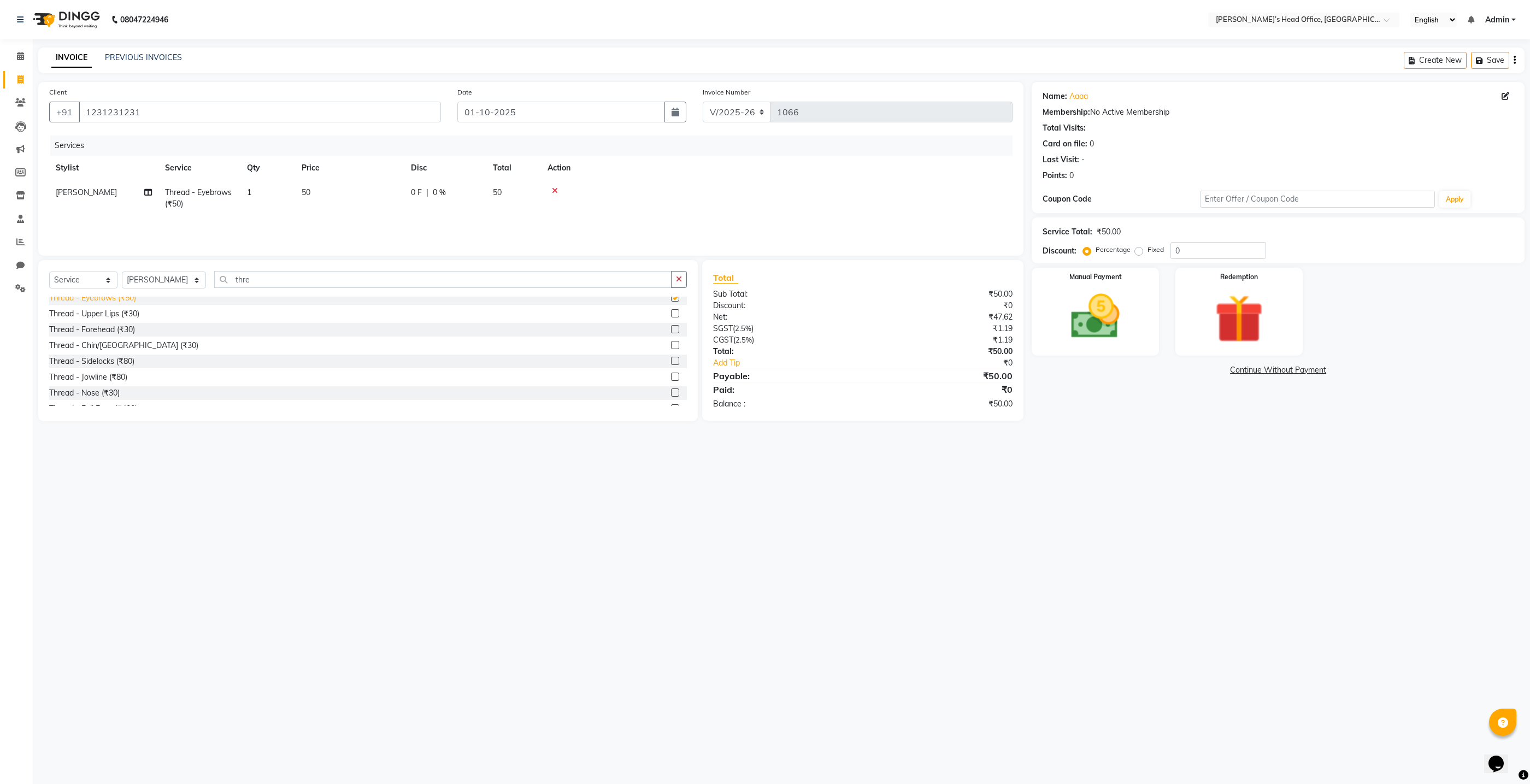
checkbox input "false"
click at [1129, 331] on img at bounding box center [1096, 317] width 82 height 58
click at [1270, 371] on span "CASH" at bounding box center [1273, 371] width 24 height 12
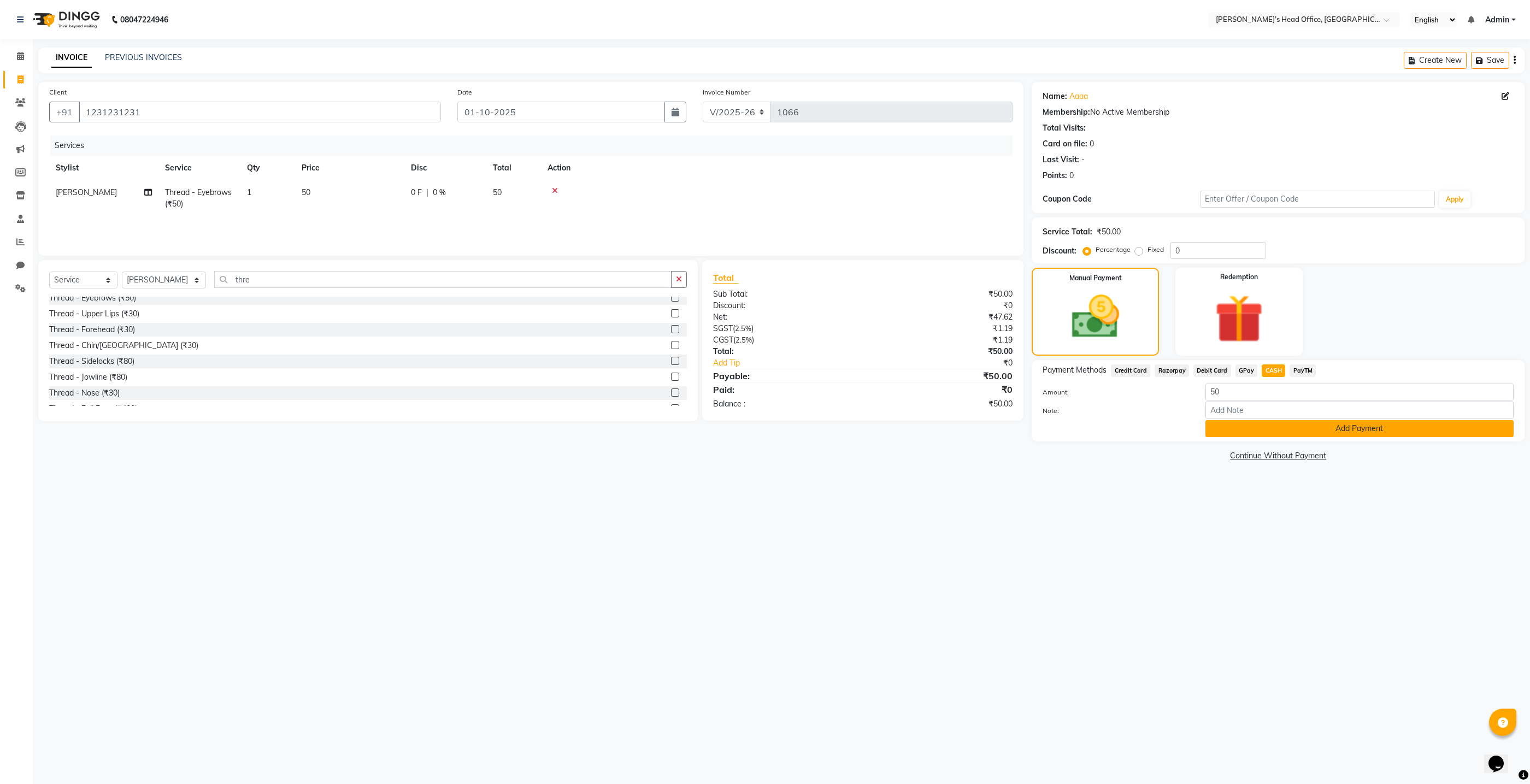
click at [1279, 429] on button "Add Payment" at bounding box center [1360, 428] width 308 height 17
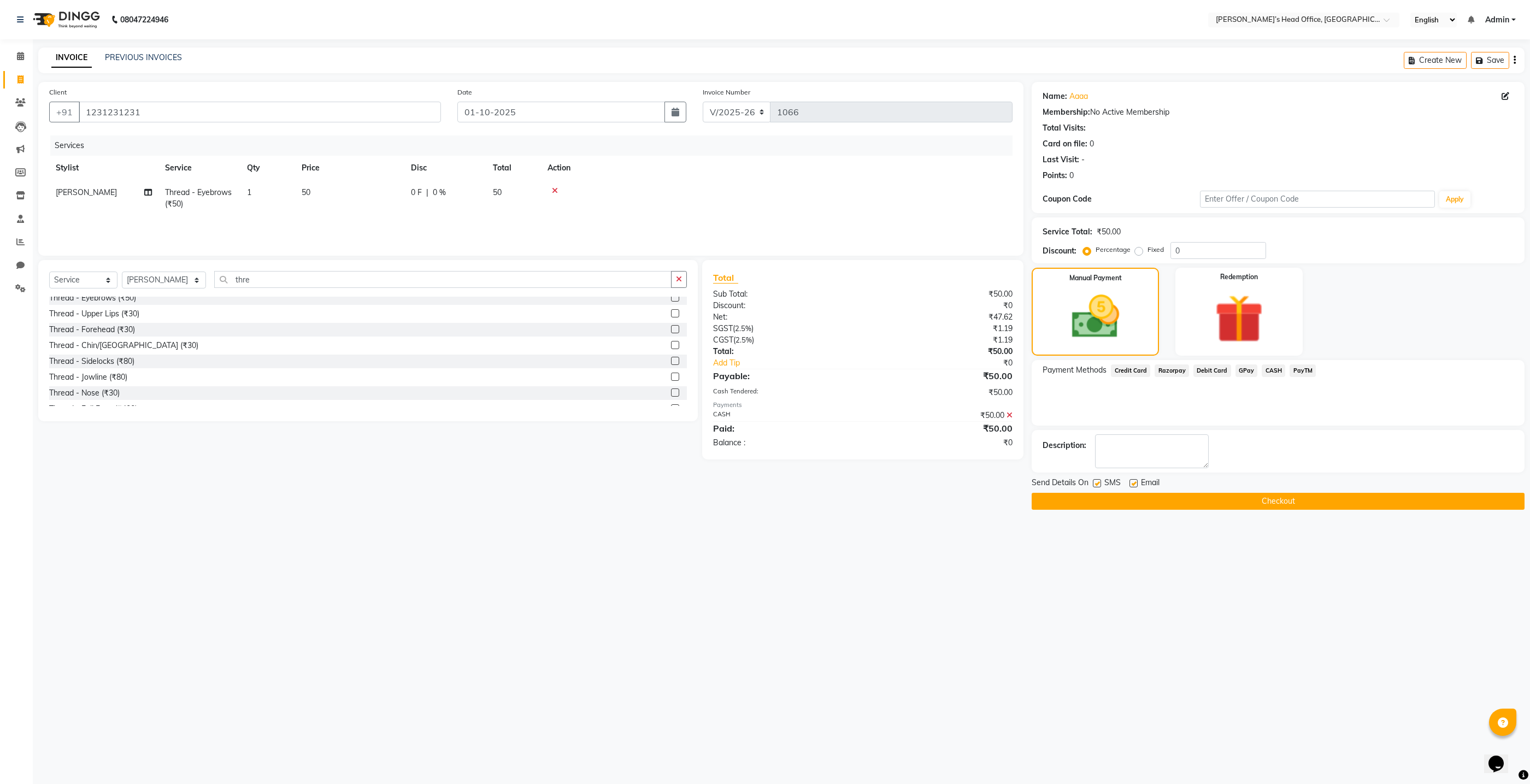
click at [1096, 483] on label at bounding box center [1097, 483] width 8 height 8
click at [1096, 483] on input "checkbox" at bounding box center [1096, 484] width 7 height 7
checkbox input "false"
click at [1111, 495] on button "Checkout" at bounding box center [1278, 501] width 493 height 17
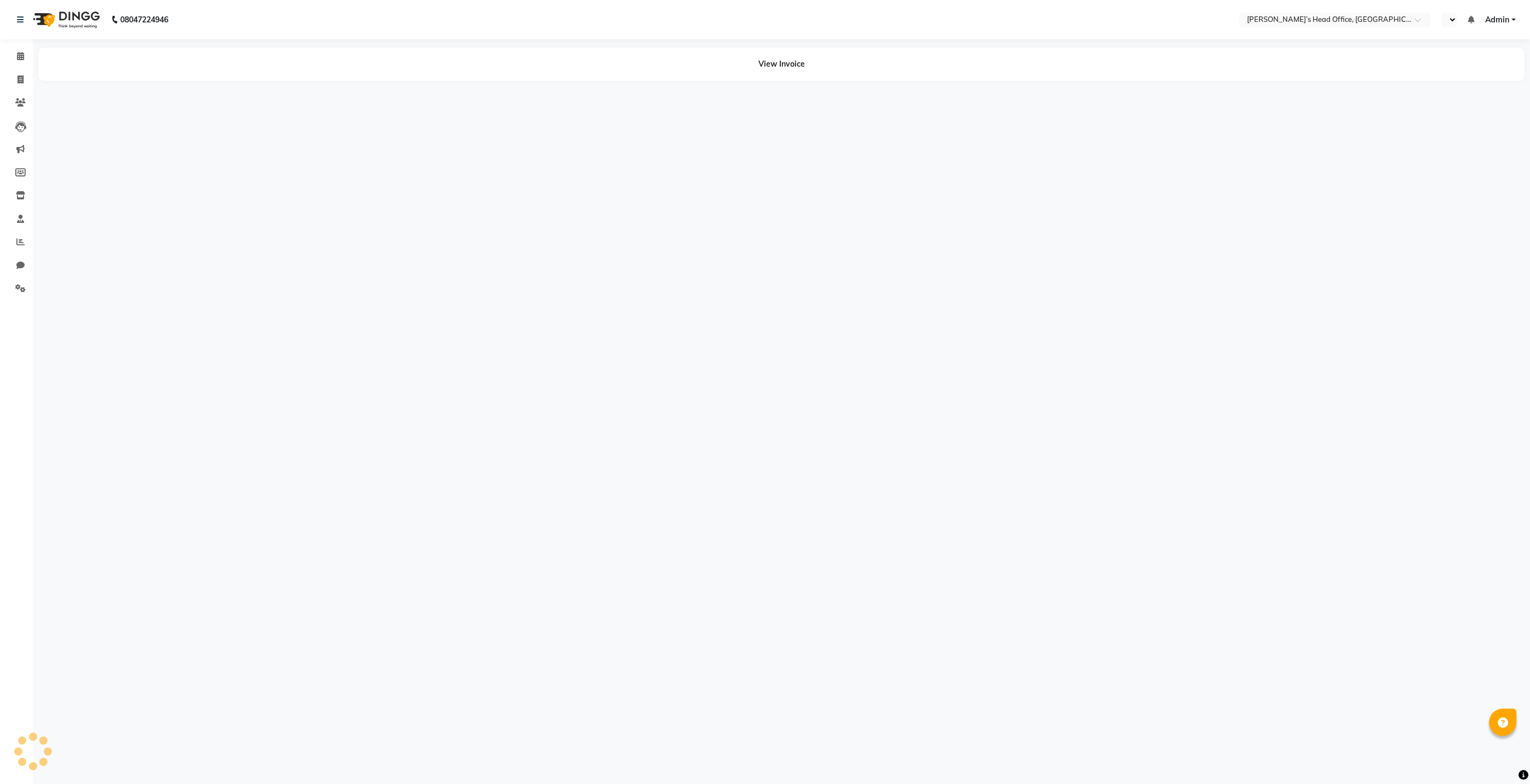
select select "en"
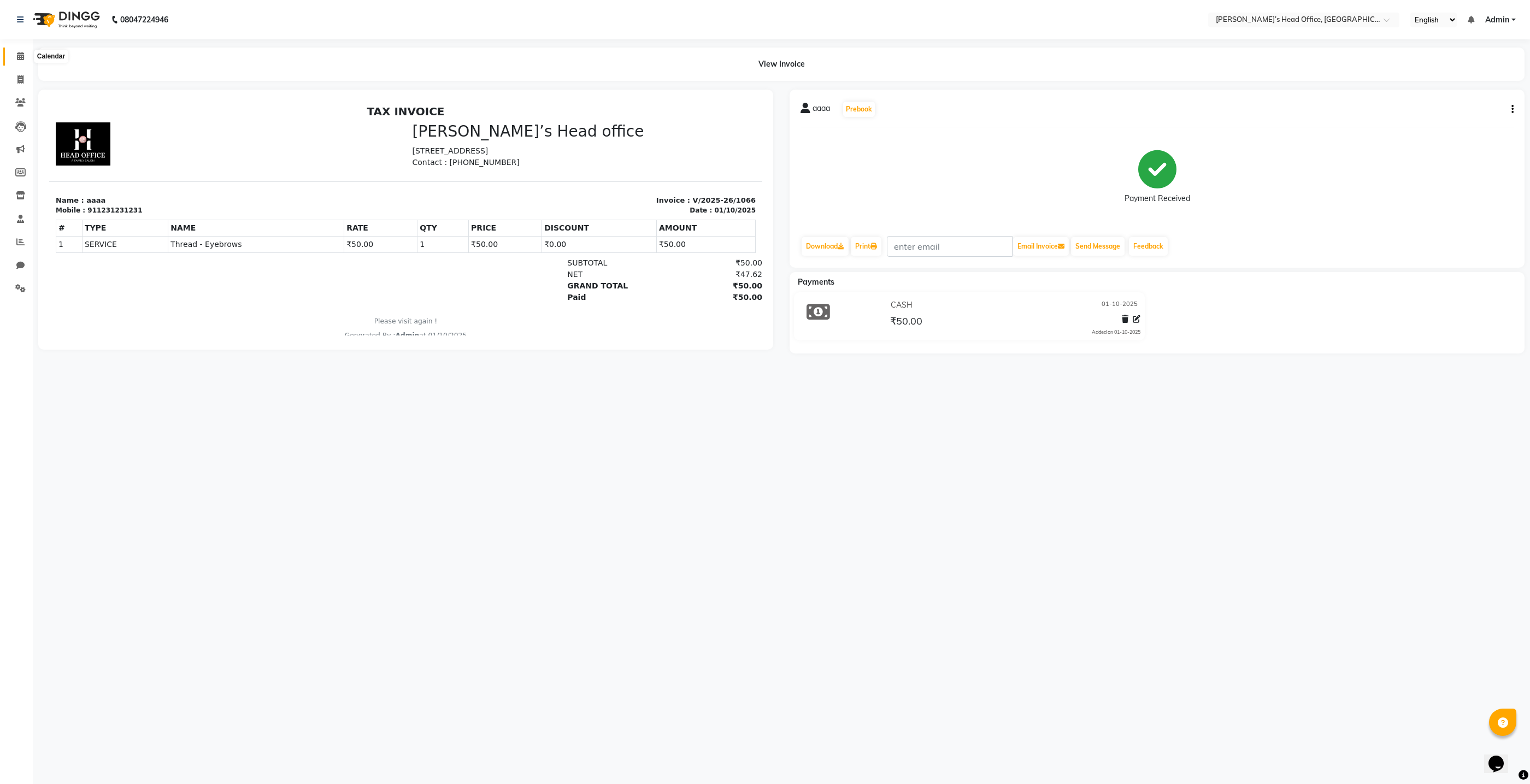
click at [18, 58] on icon at bounding box center [21, 56] width 7 height 8
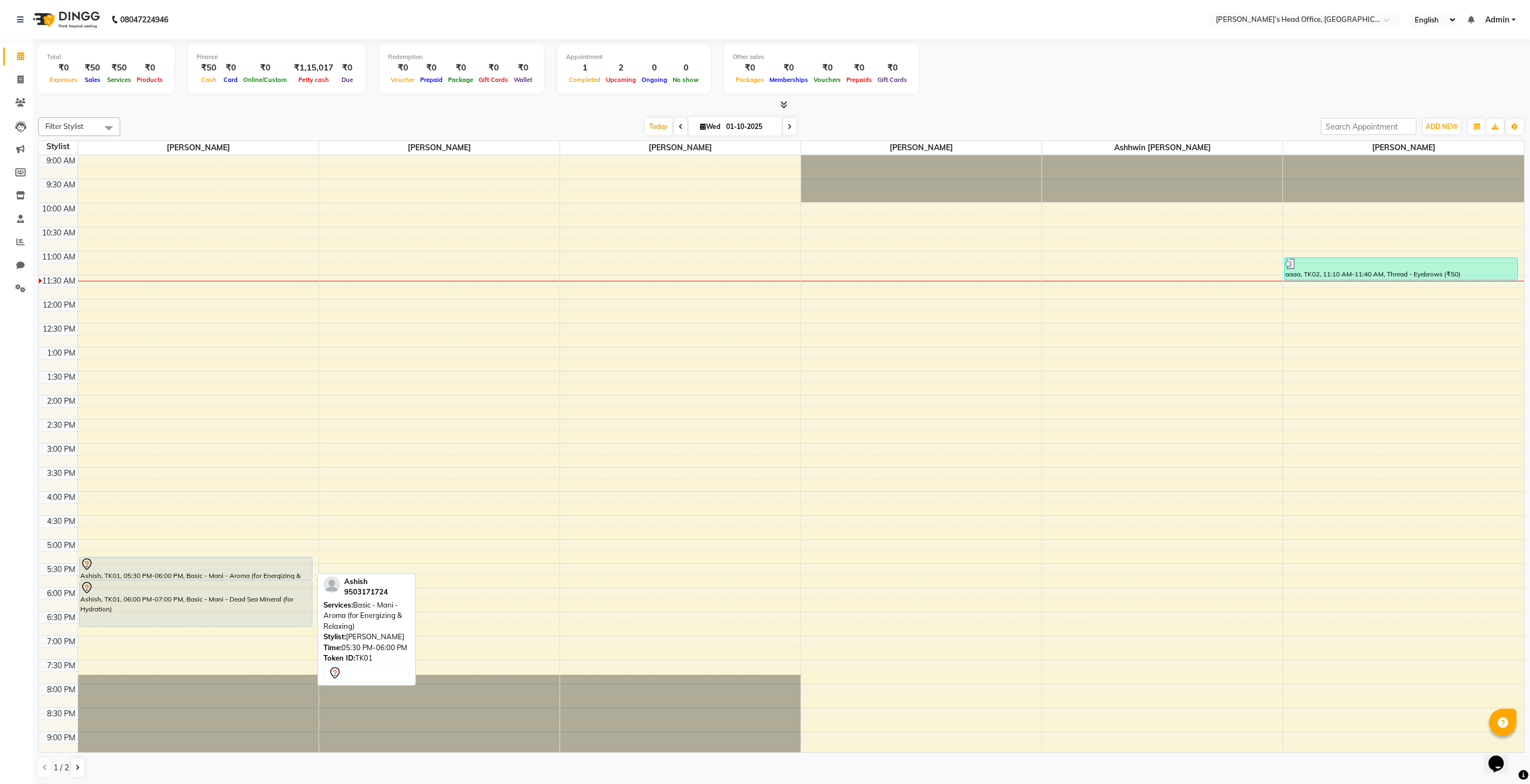
scroll to position [1, 0]
click at [276, 538] on div "9:00 AM 9:30 AM 10:00 AM 10:30 AM 11:00 AM 11:30 AM 12:00 PM 12:30 PM 1:00 PM 1…" at bounding box center [781, 491] width 1485 height 673
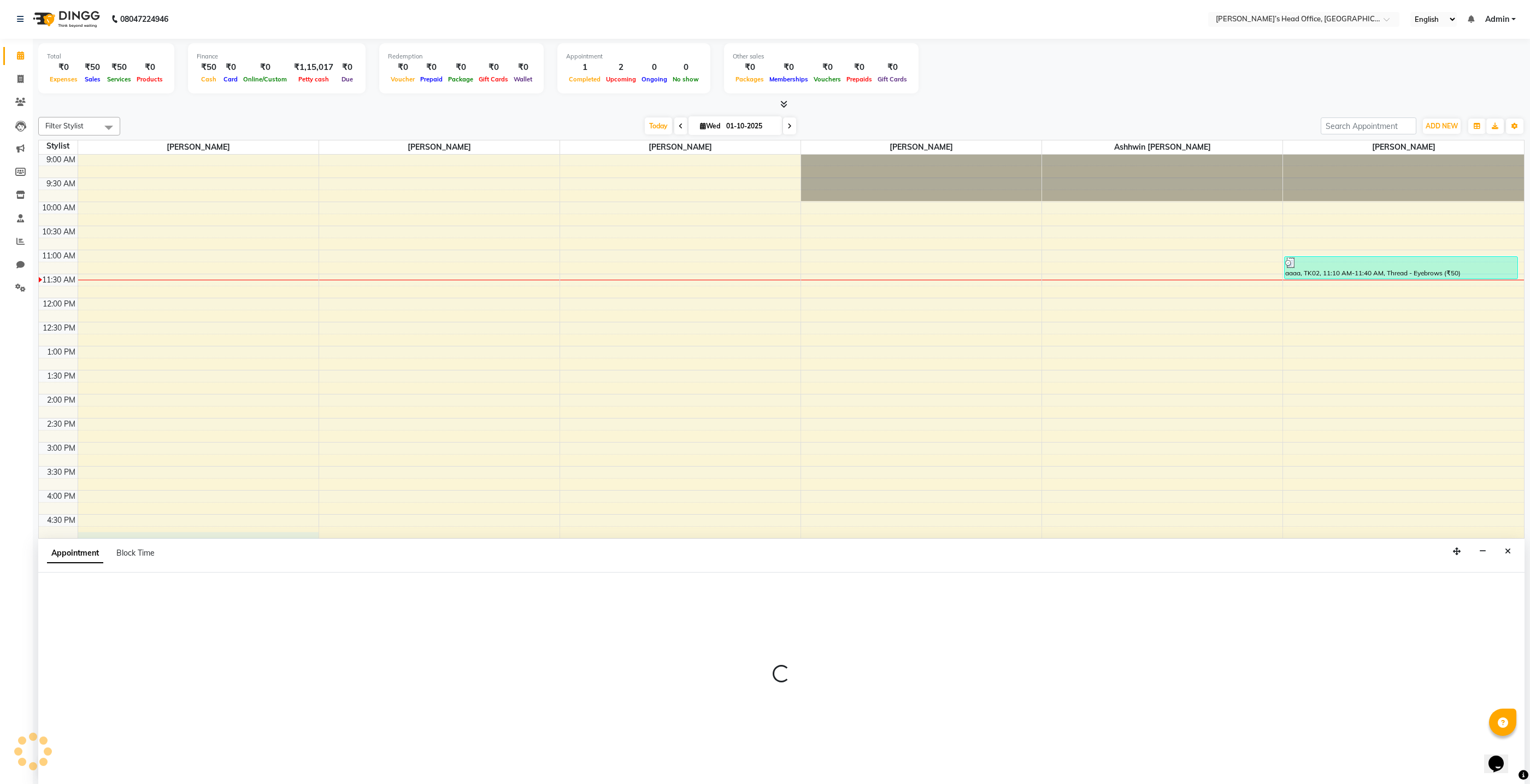
select select "68040"
select select "tentative"
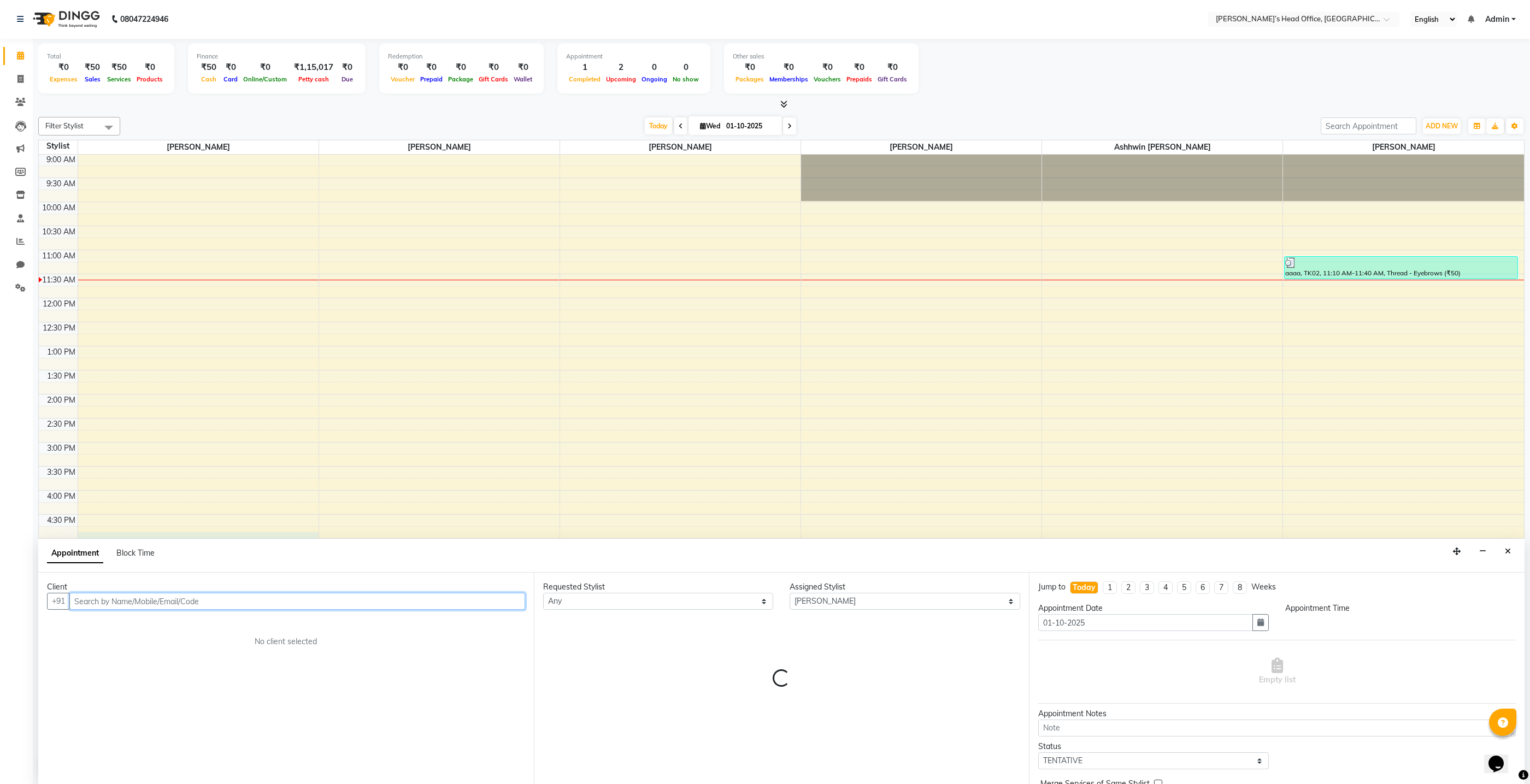
select select "1020"
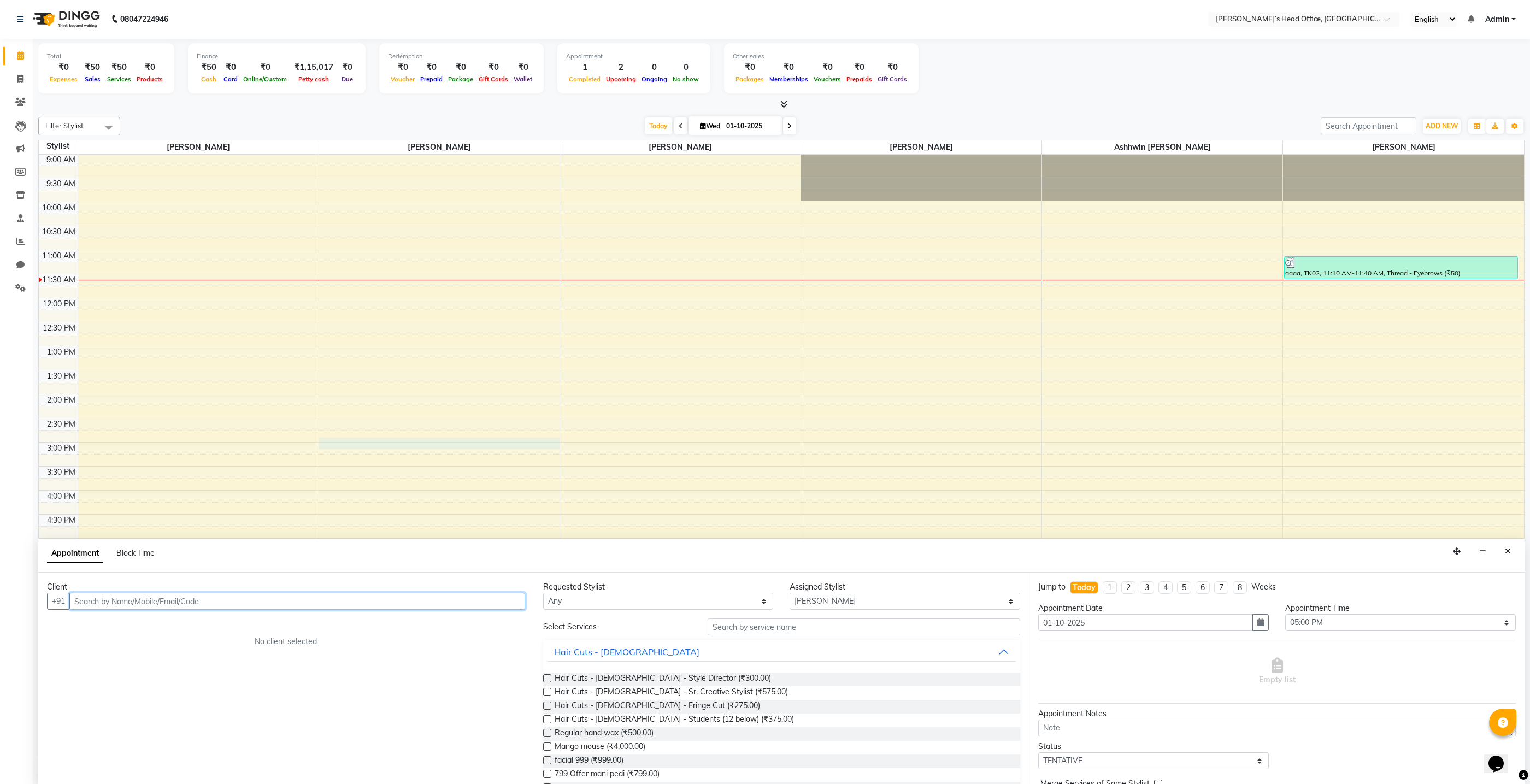
click at [438, 447] on div "9:00 AM 9:30 AM 10:00 AM 10:30 AM 11:00 AM 11:30 AM 12:00 PM 12:30 PM 1:00 PM 1…" at bounding box center [781, 490] width 1485 height 673
click at [1510, 548] on icon "Close" at bounding box center [1508, 551] width 6 height 8
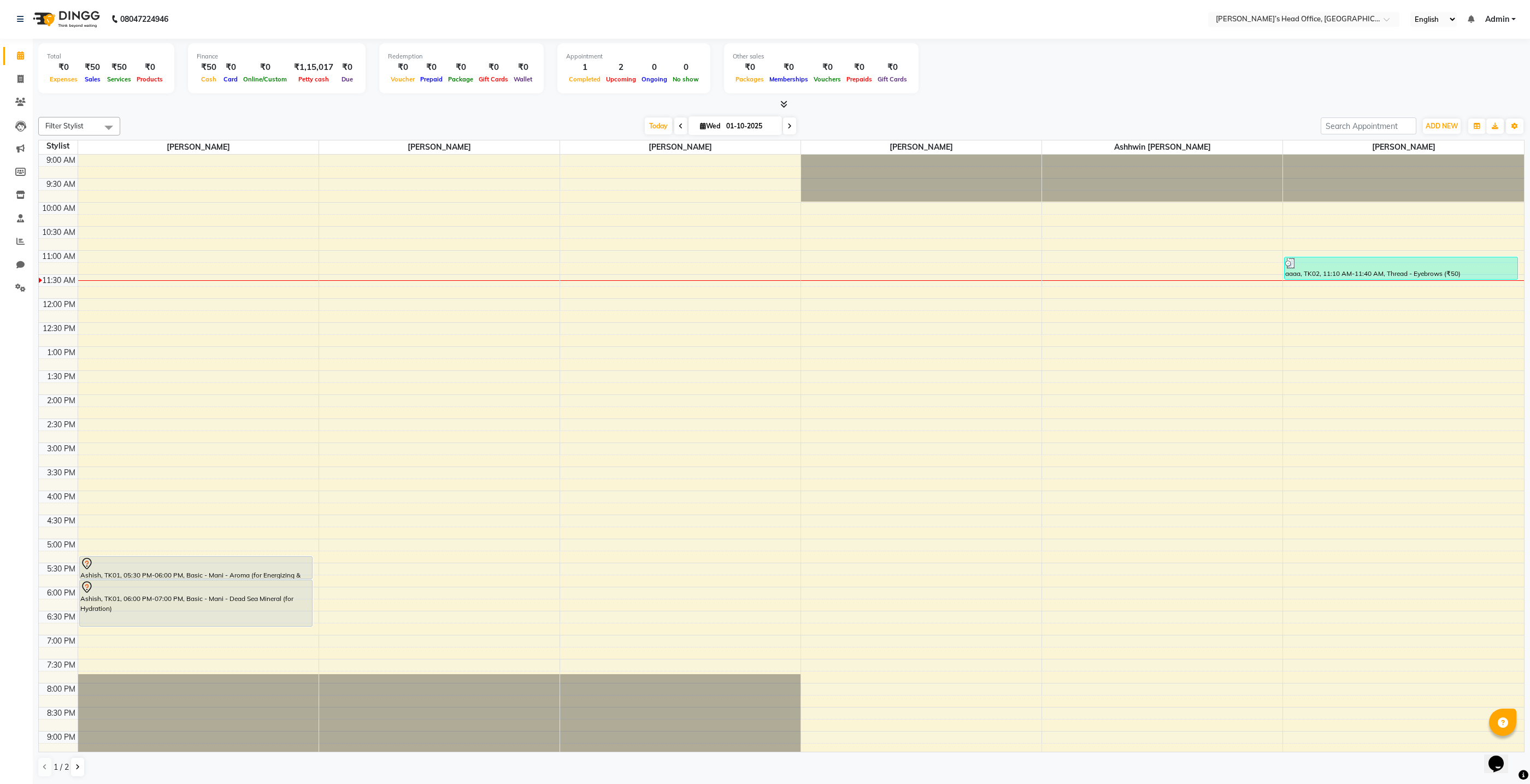
scroll to position [0, 0]
click at [17, 75] on icon at bounding box center [20, 80] width 6 height 8
select select "7682"
select select "service"
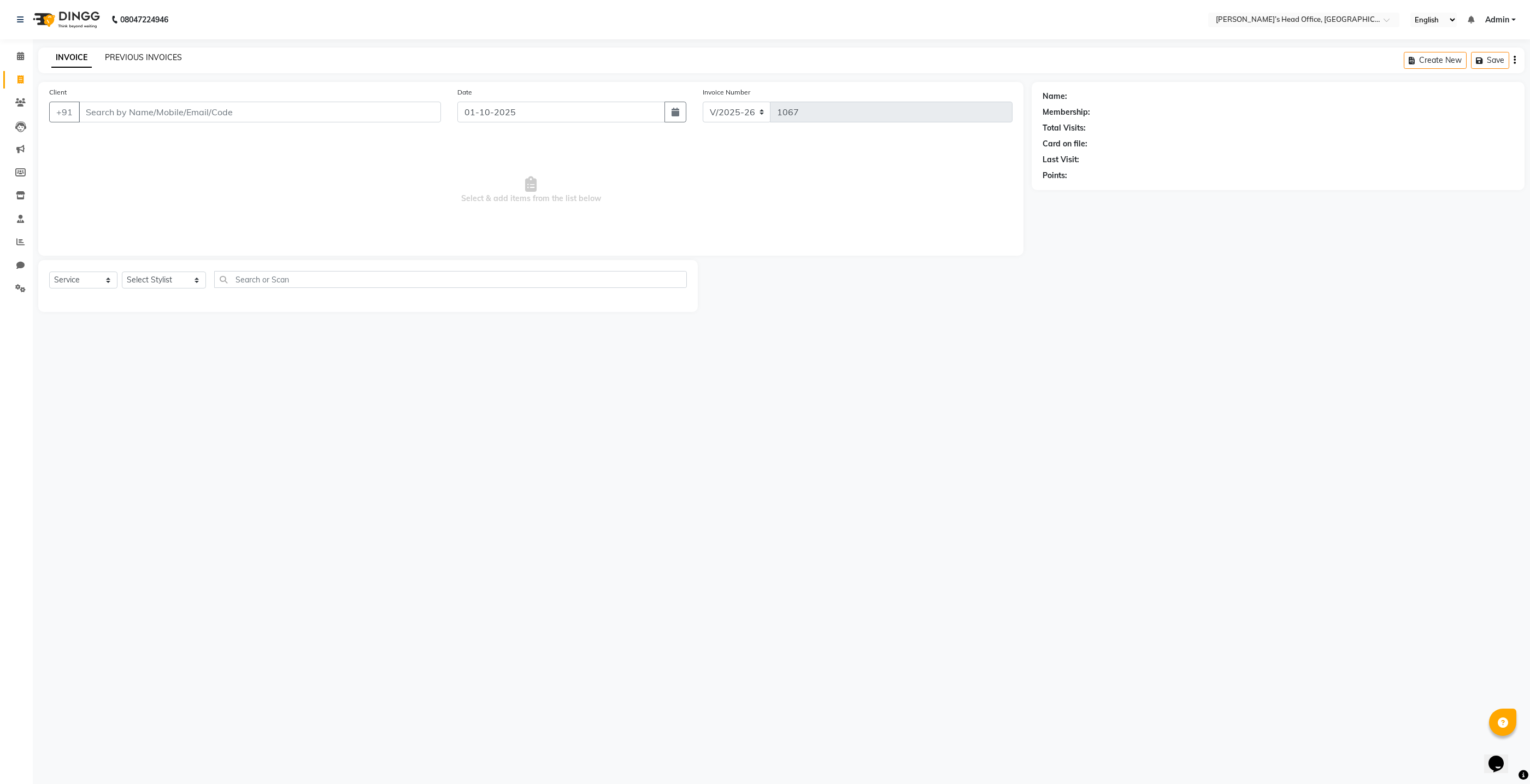
click at [162, 62] on div "INVOICE PREVIOUS INVOICES Create New Save" at bounding box center [781, 60] width 1486 height 26
click at [135, 55] on link "PREVIOUS INVOICES" at bounding box center [144, 57] width 77 height 10
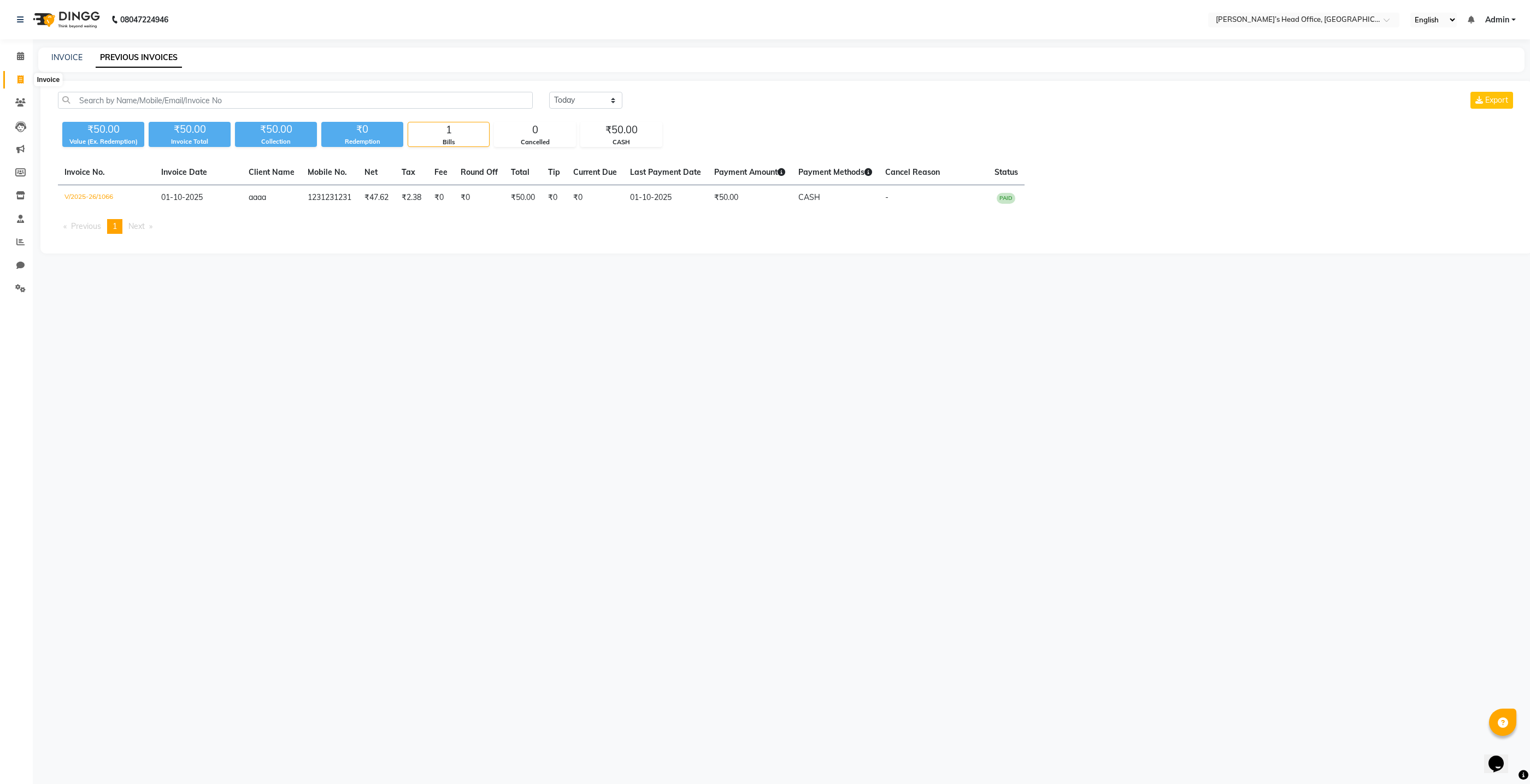
click at [20, 82] on icon at bounding box center [20, 80] width 6 height 8
select select "7682"
select select "service"
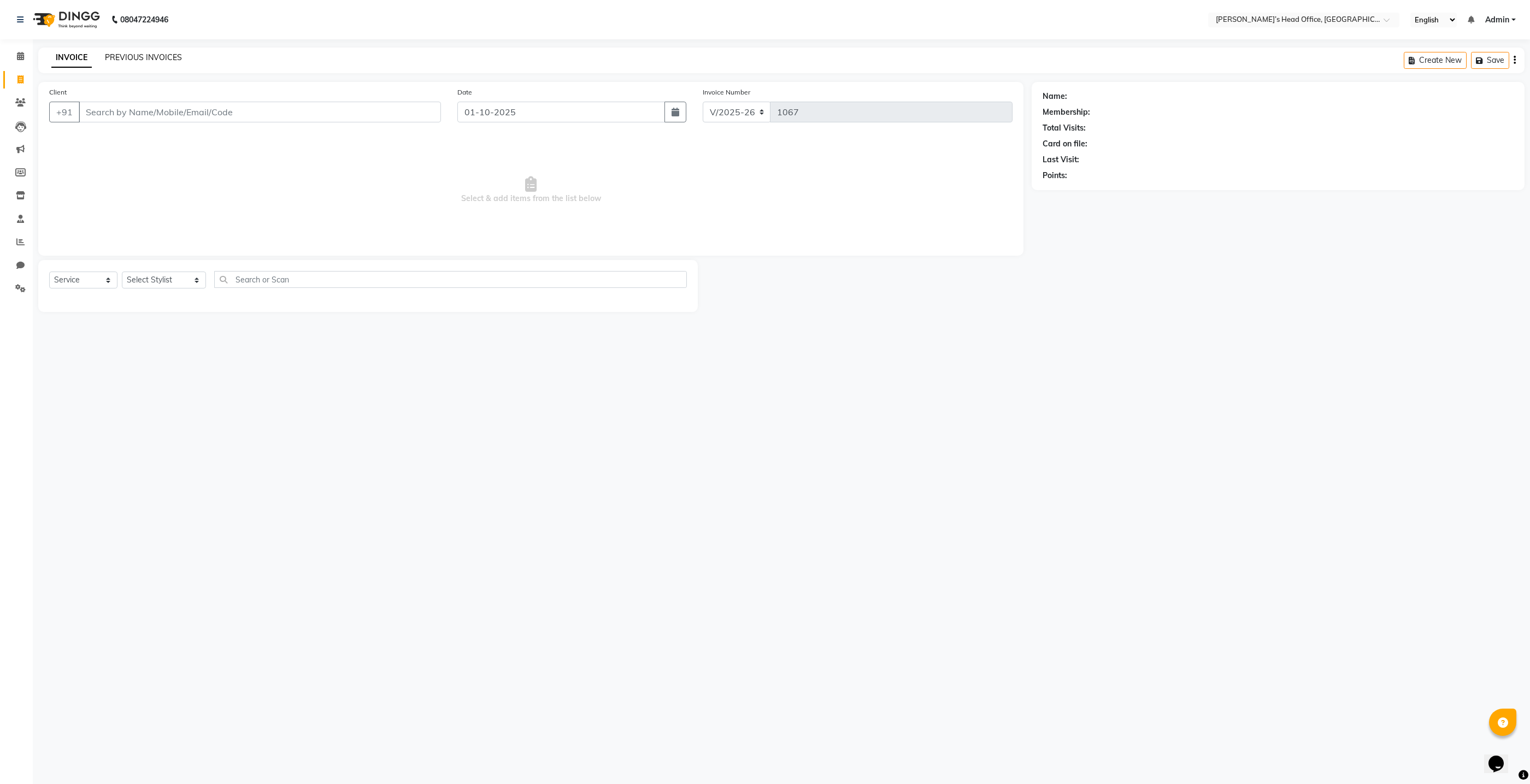
click at [144, 59] on link "PREVIOUS INVOICES" at bounding box center [144, 57] width 77 height 10
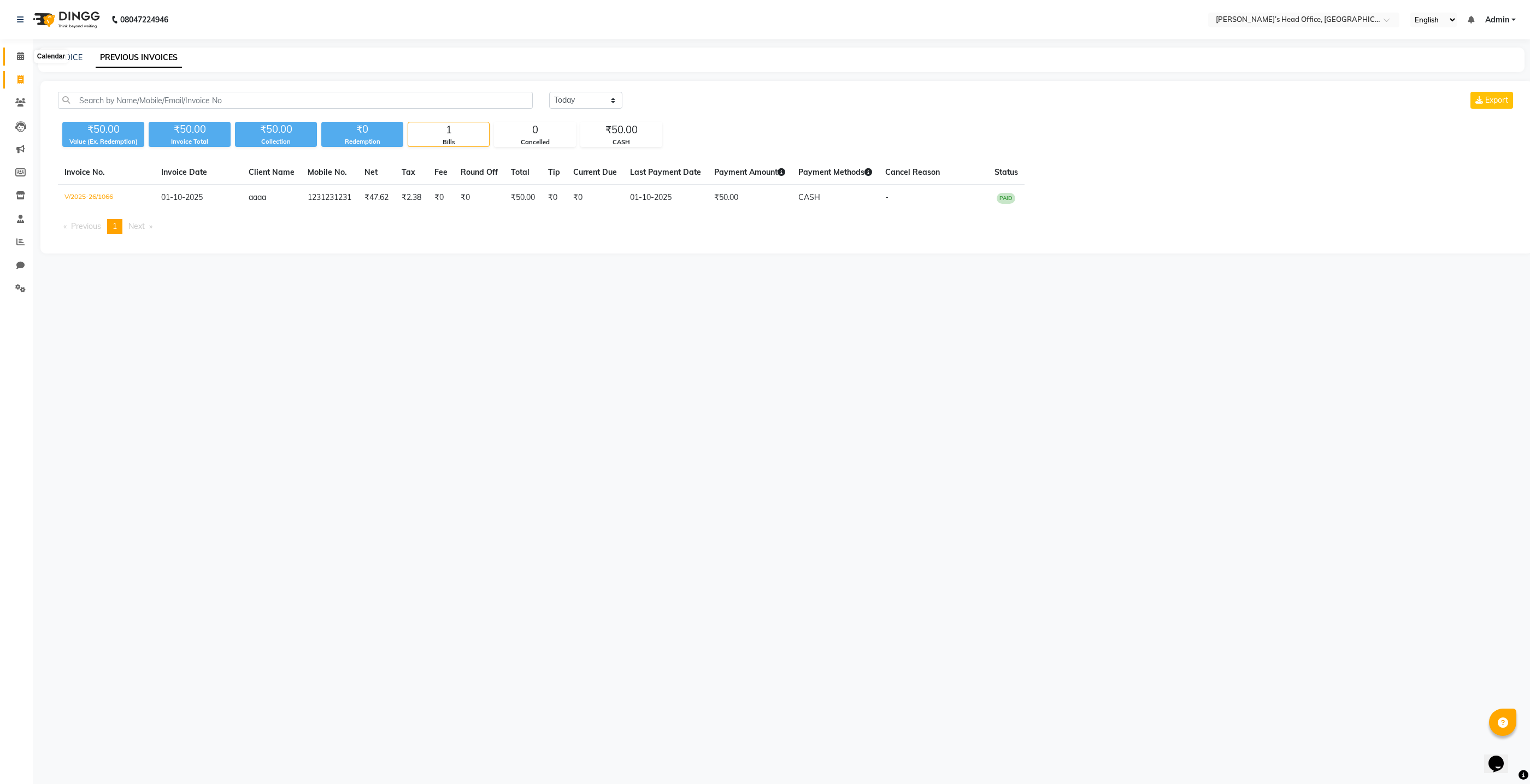
click at [22, 56] on icon at bounding box center [21, 56] width 7 height 8
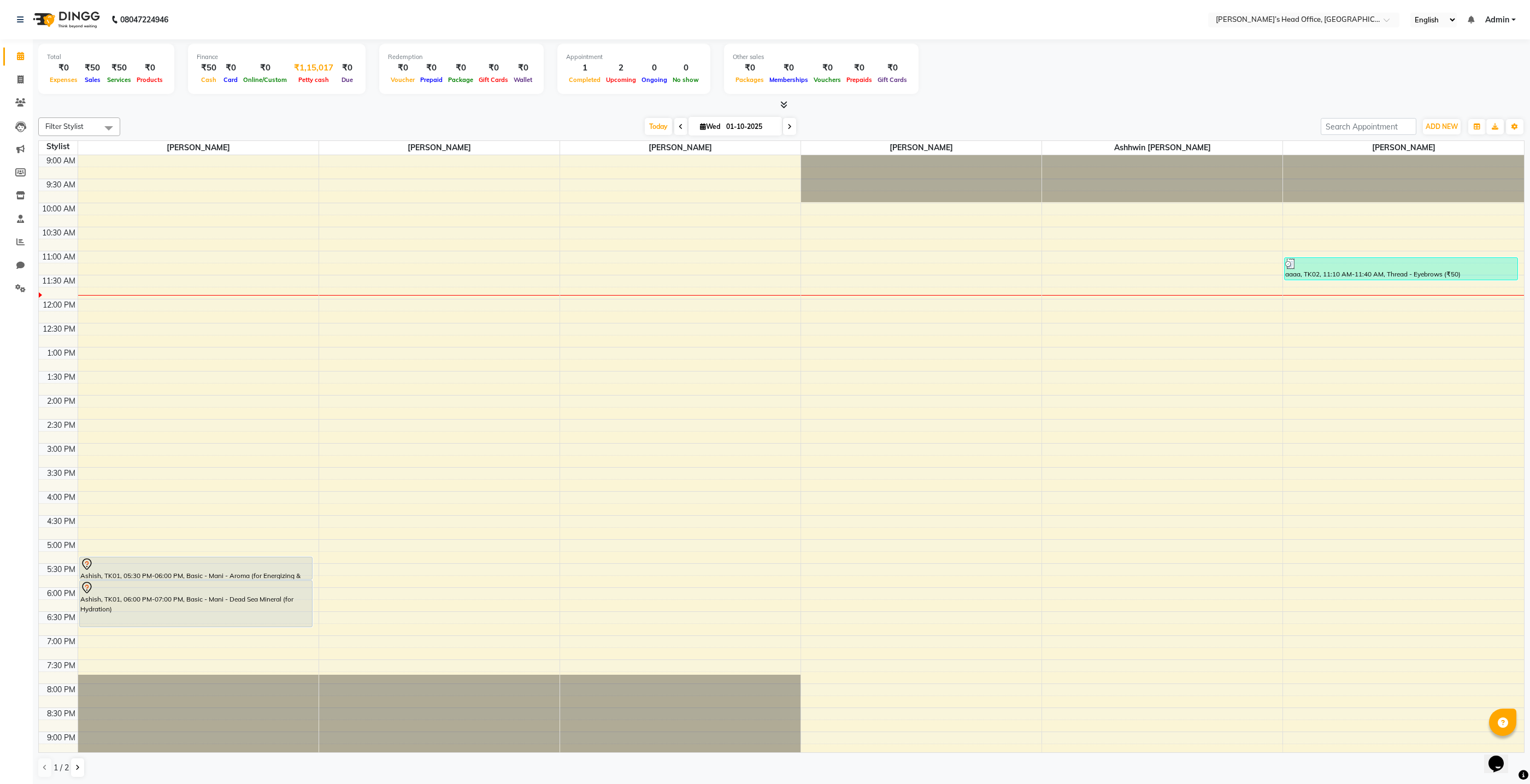
click at [321, 67] on div "₹1,15,017" at bounding box center [314, 68] width 48 height 12
select select "6816"
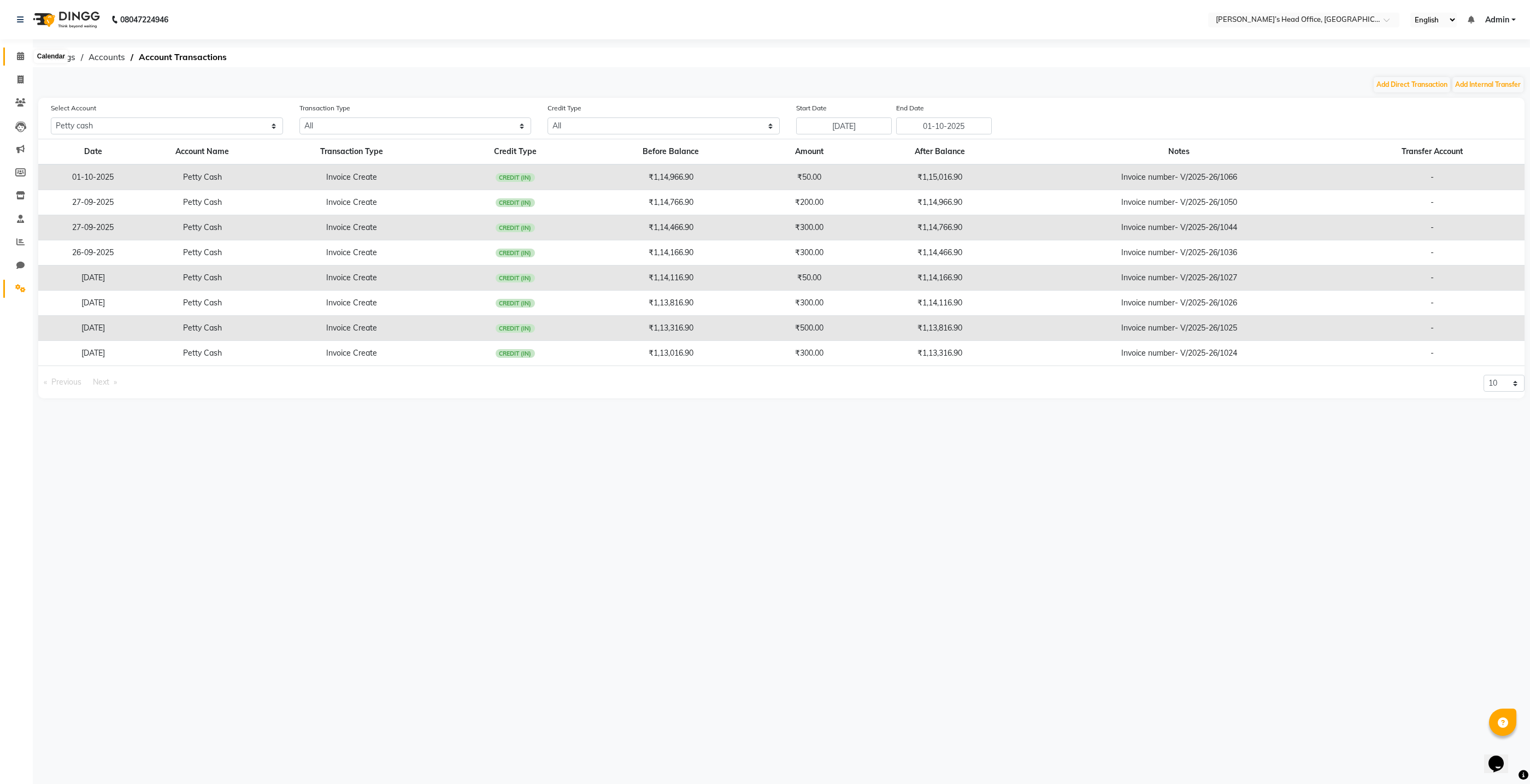
click at [22, 54] on icon at bounding box center [21, 56] width 7 height 8
